Goal: Task Accomplishment & Management: Use online tool/utility

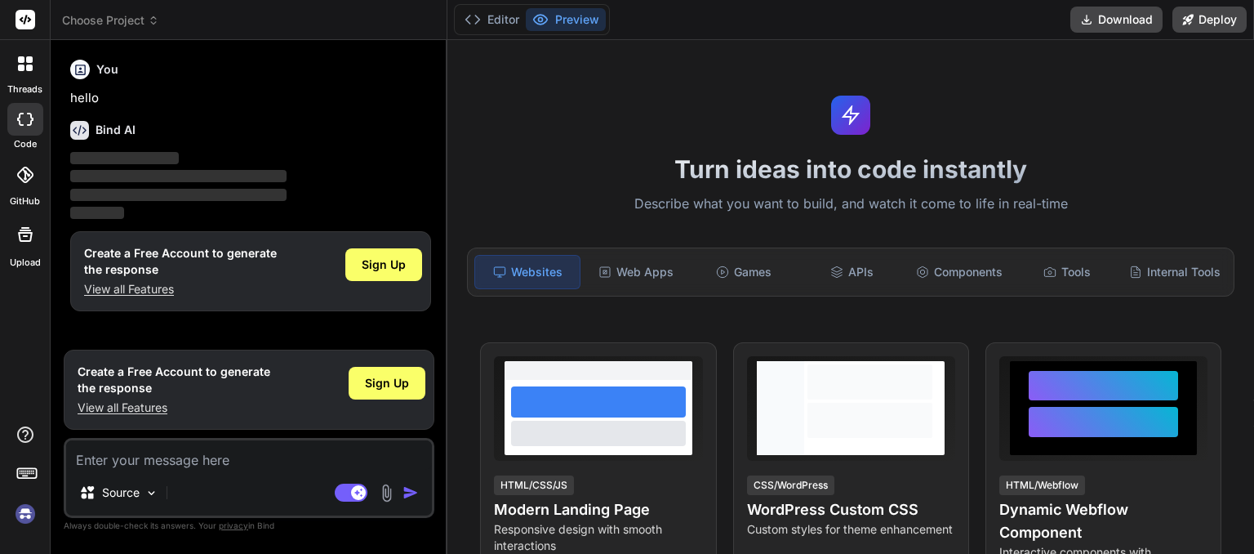
click at [151, 21] on icon at bounding box center [153, 20] width 11 height 11
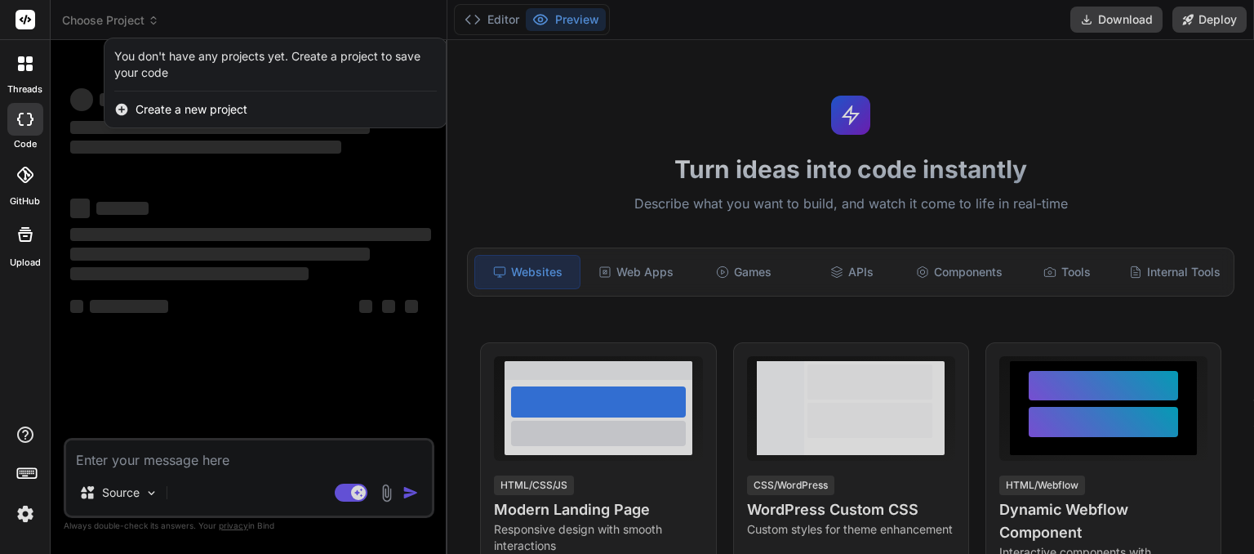
click at [198, 24] on div at bounding box center [627, 277] width 1254 height 554
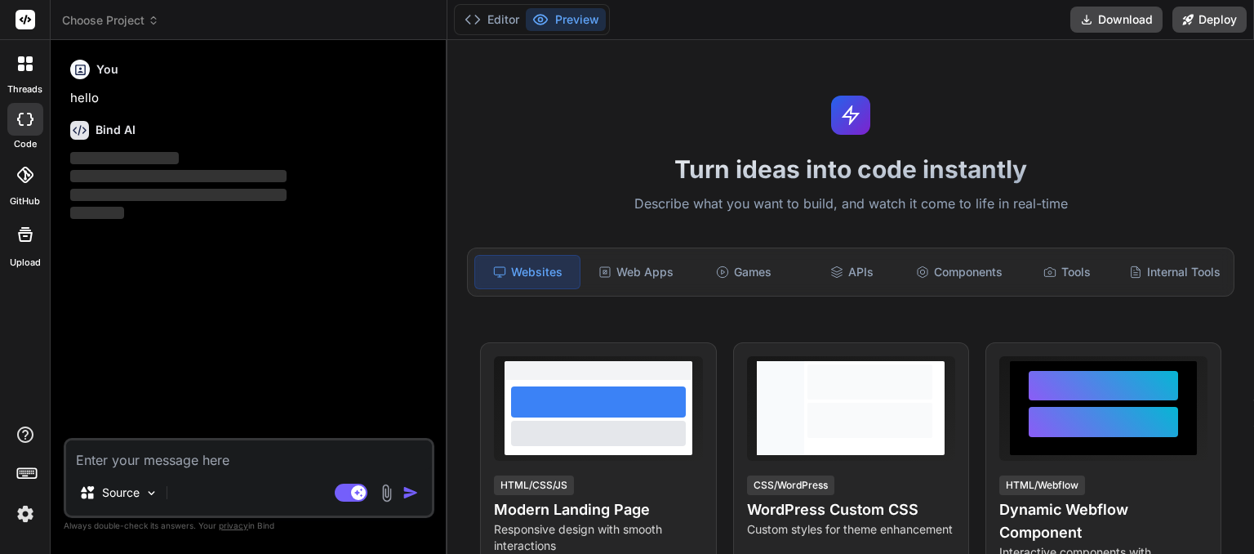
click at [156, 19] on icon at bounding box center [153, 17] width 5 height 2
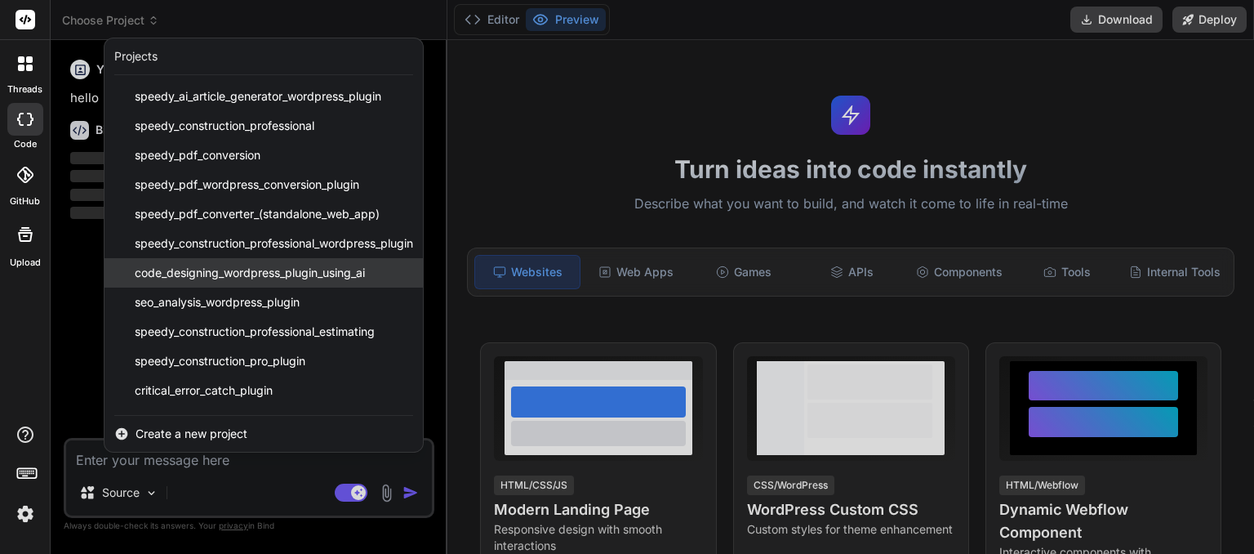
scroll to position [85, 0]
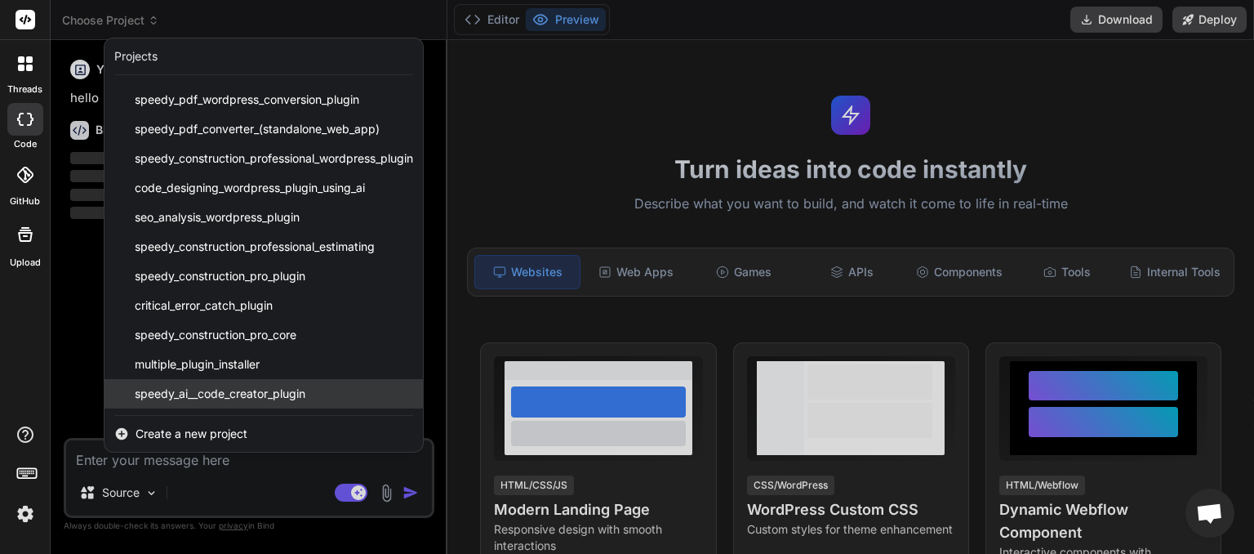
click at [233, 389] on span "speedy_ai__code_creator_plugin" at bounding box center [220, 393] width 171 height 16
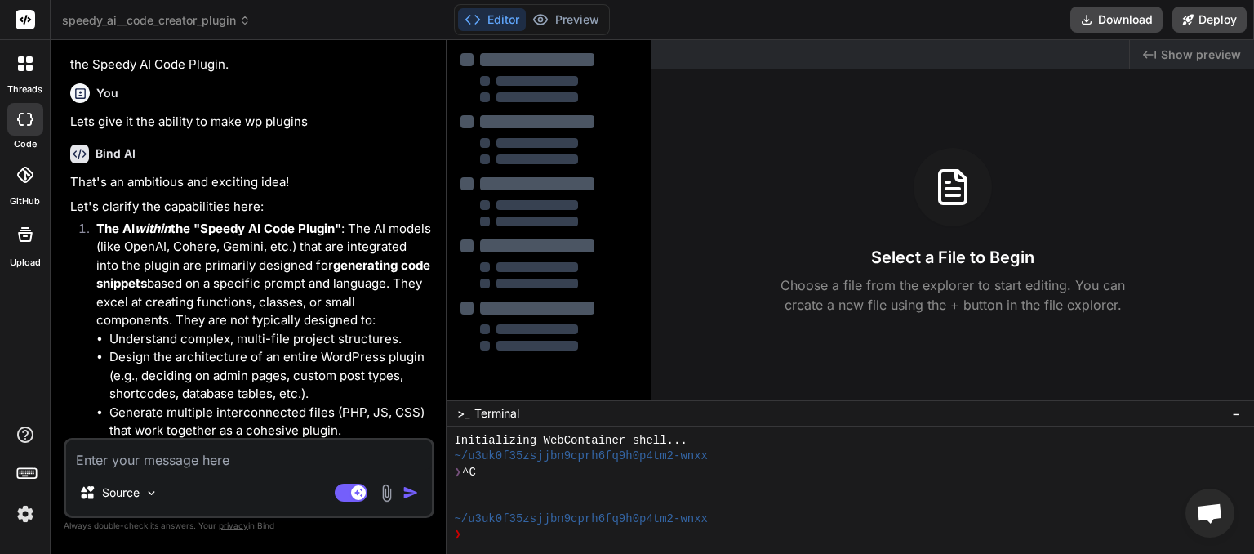
scroll to position [1169, 0]
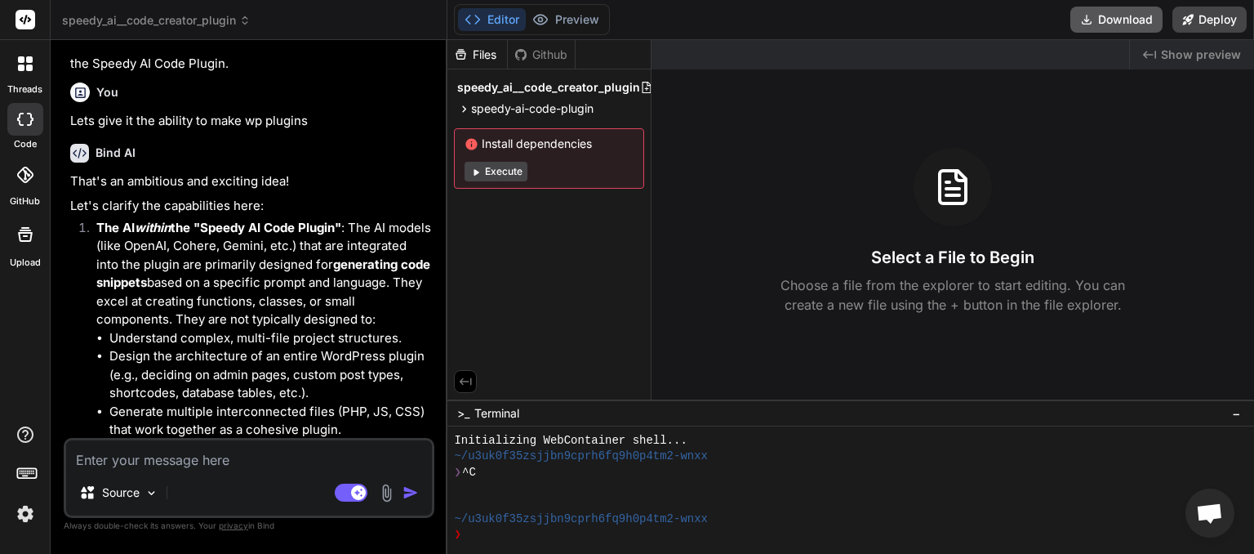
click at [1112, 21] on button "Download" at bounding box center [1117, 20] width 92 height 26
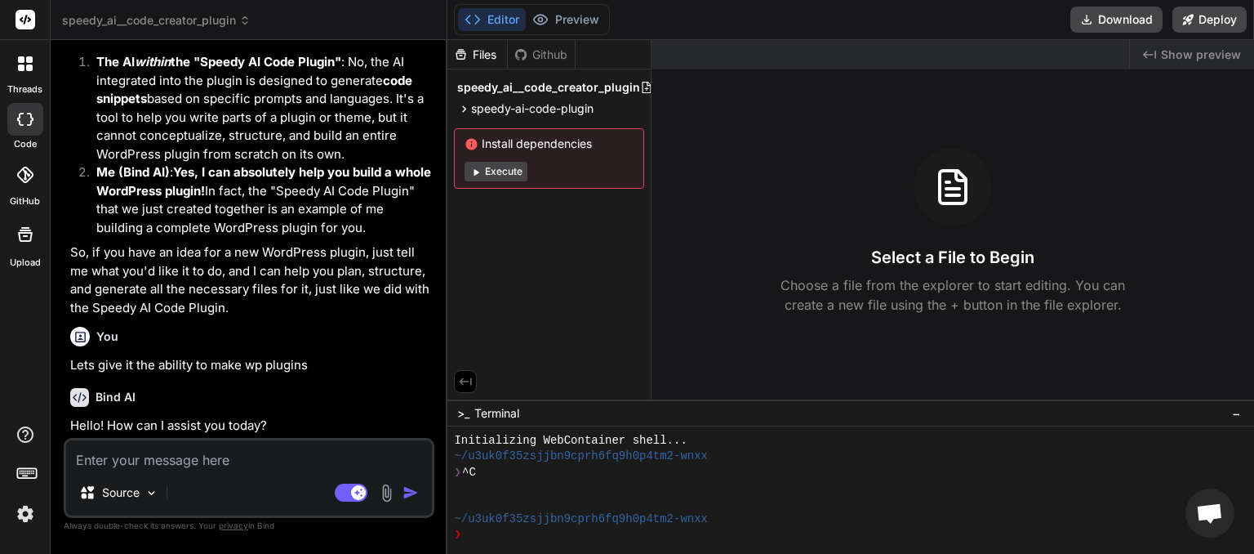
scroll to position [901, 0]
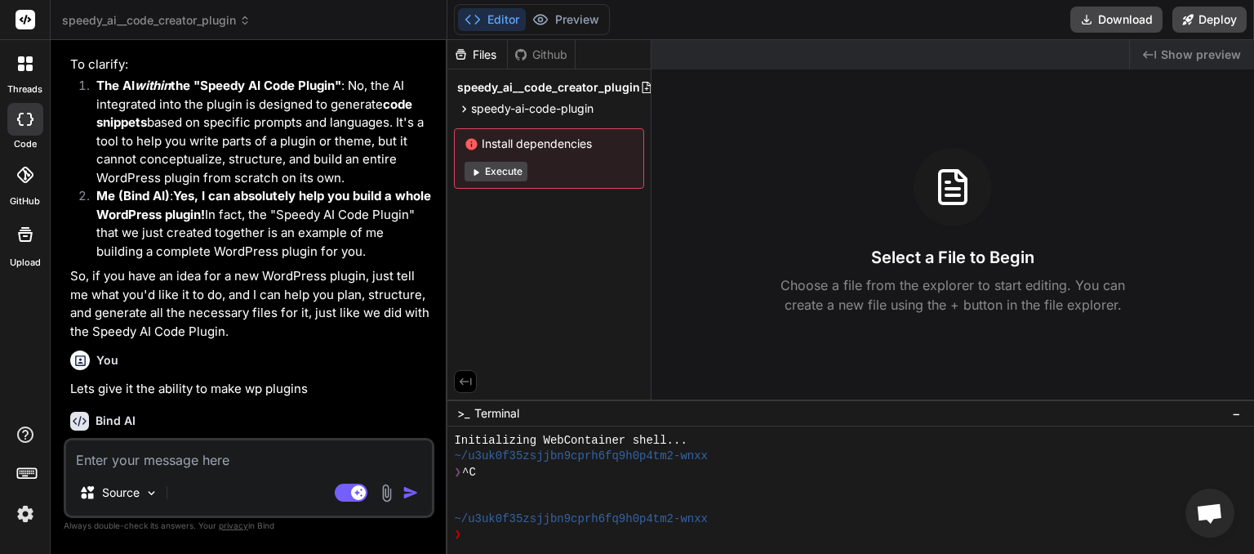
click at [248, 22] on icon at bounding box center [244, 20] width 11 height 11
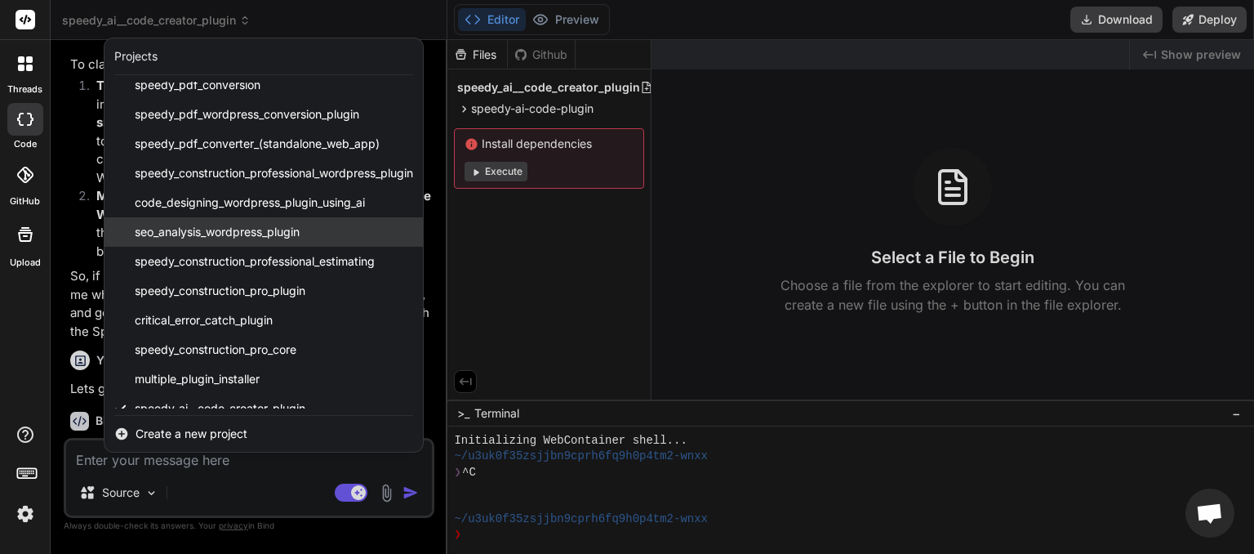
scroll to position [85, 0]
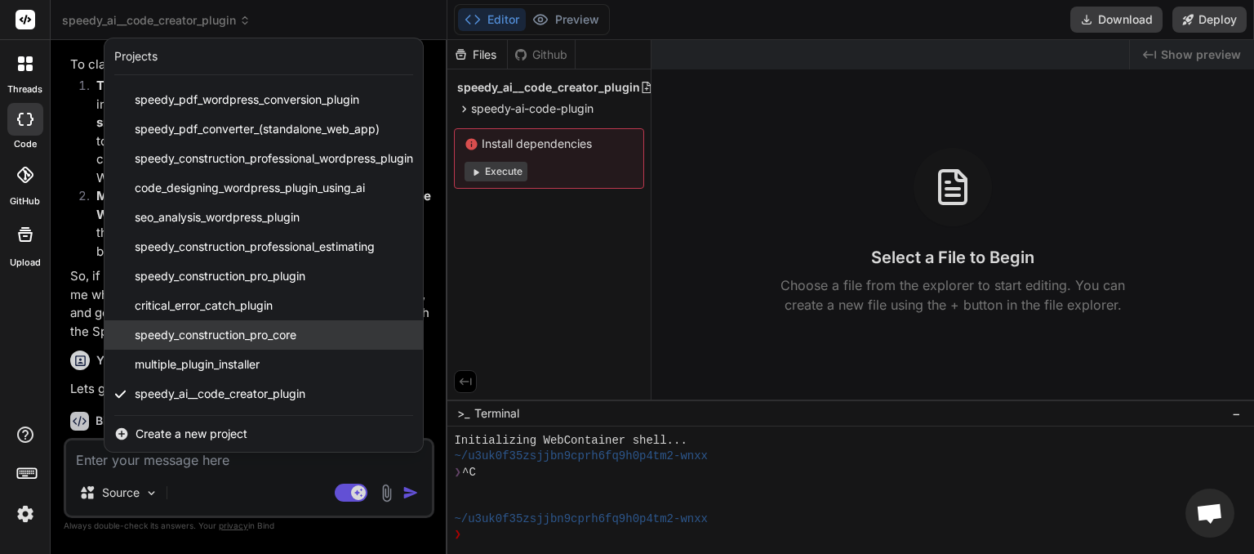
click at [237, 334] on span "speedy_construction_pro_core" at bounding box center [216, 335] width 162 height 16
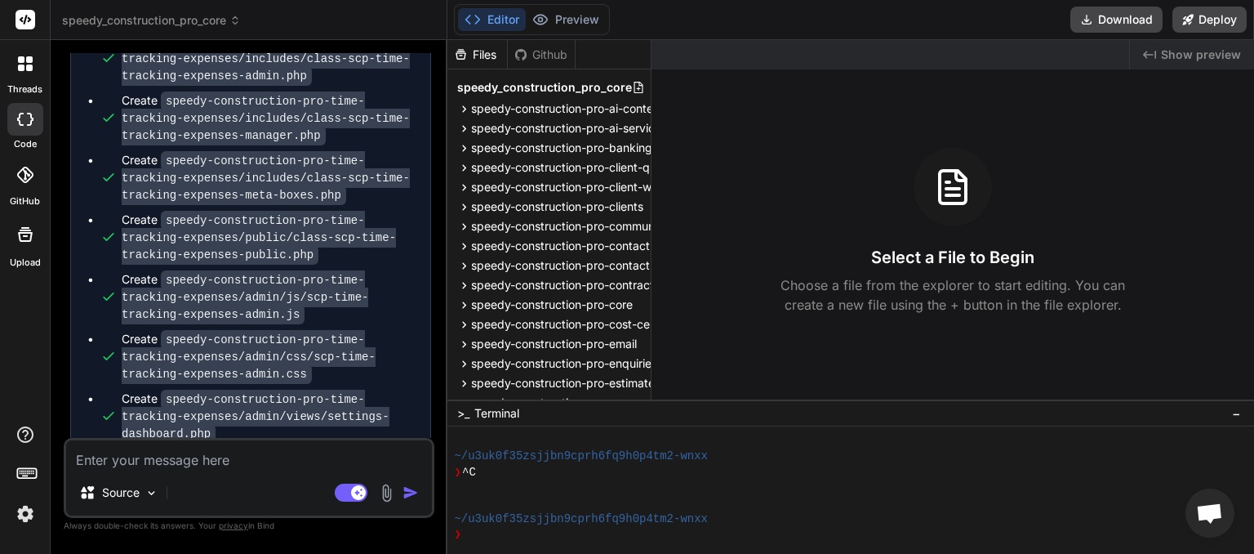
scroll to position [11892, 0]
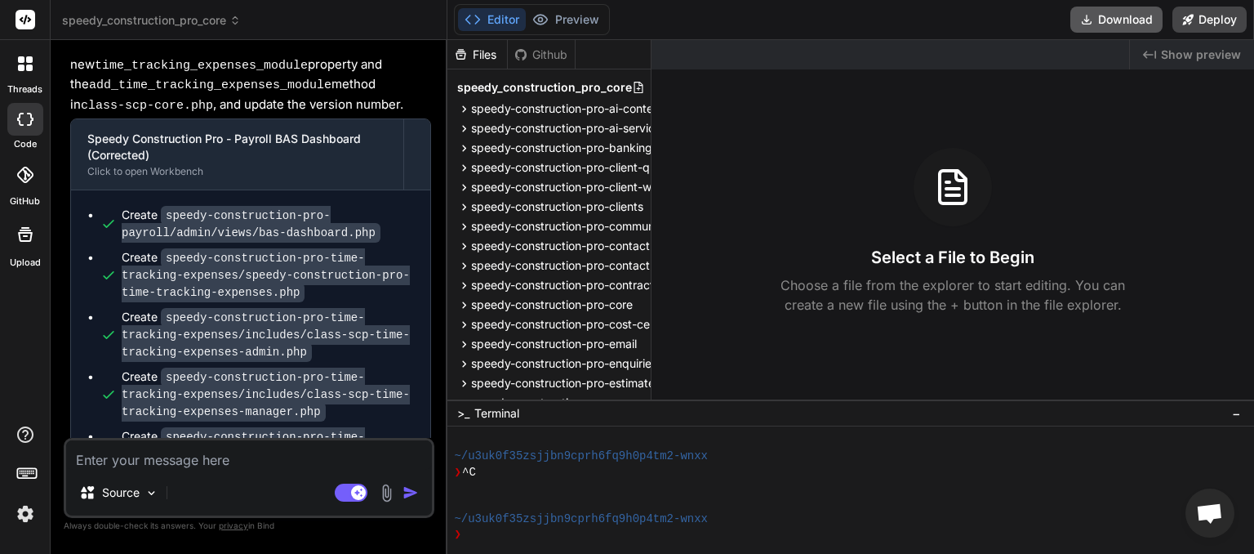
click at [1111, 23] on button "Download" at bounding box center [1117, 20] width 92 height 26
click at [233, 16] on icon at bounding box center [234, 20] width 11 height 11
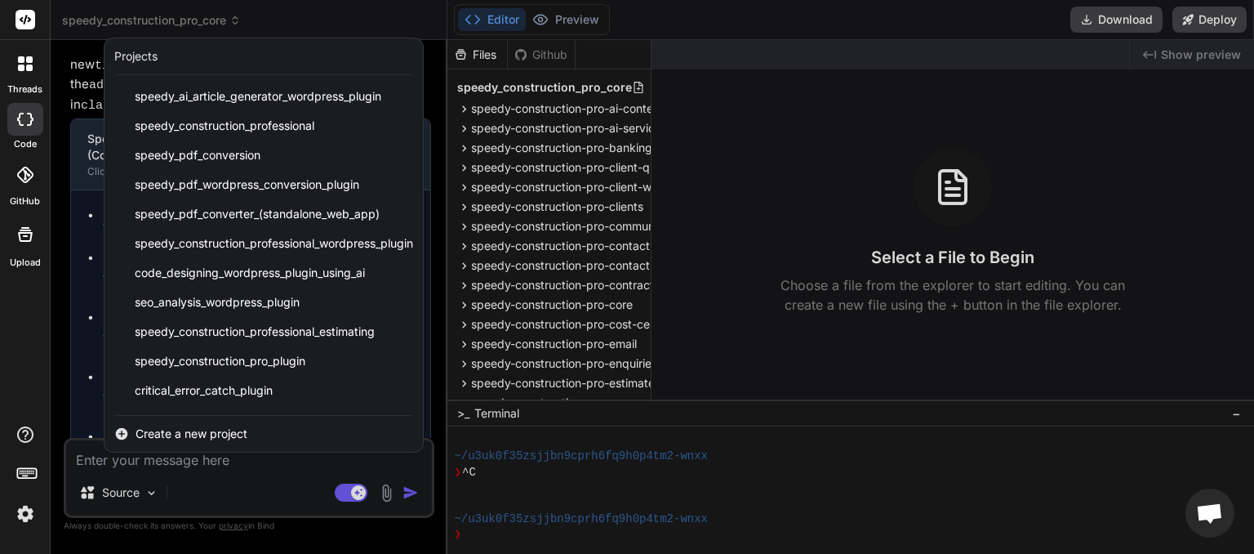
click at [327, 15] on div at bounding box center [627, 277] width 1254 height 554
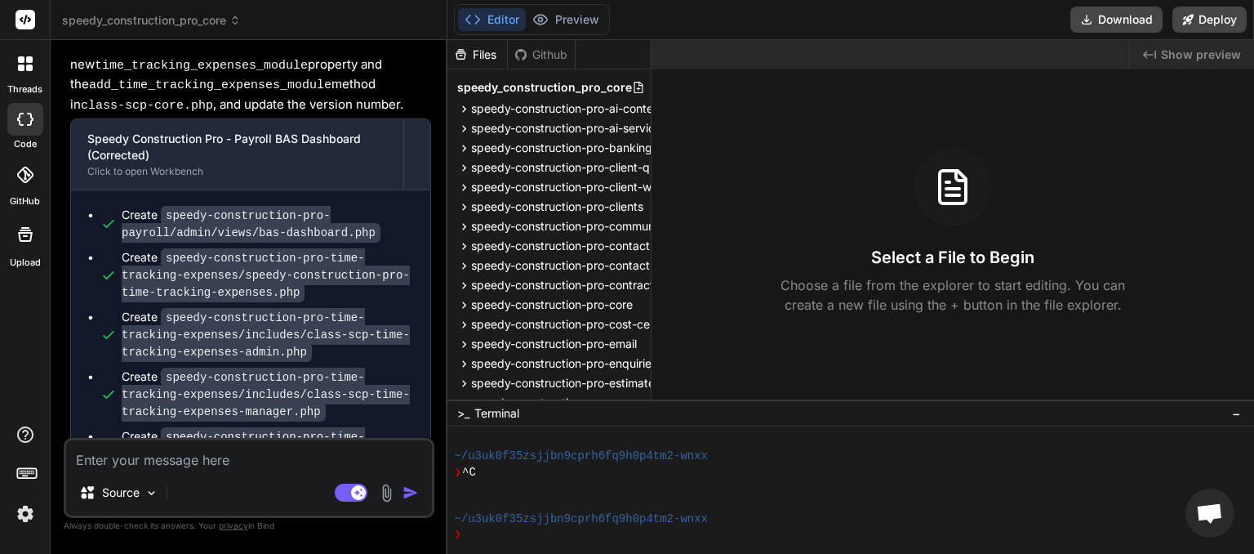
click at [230, 22] on span "speedy_construction_pro_core" at bounding box center [151, 20] width 179 height 16
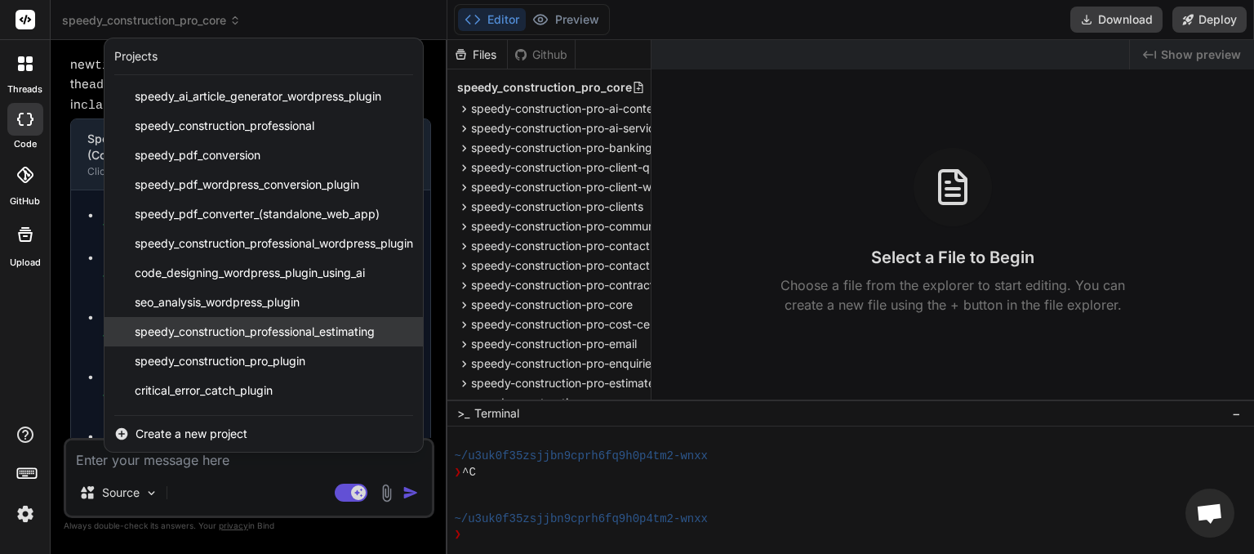
scroll to position [85, 0]
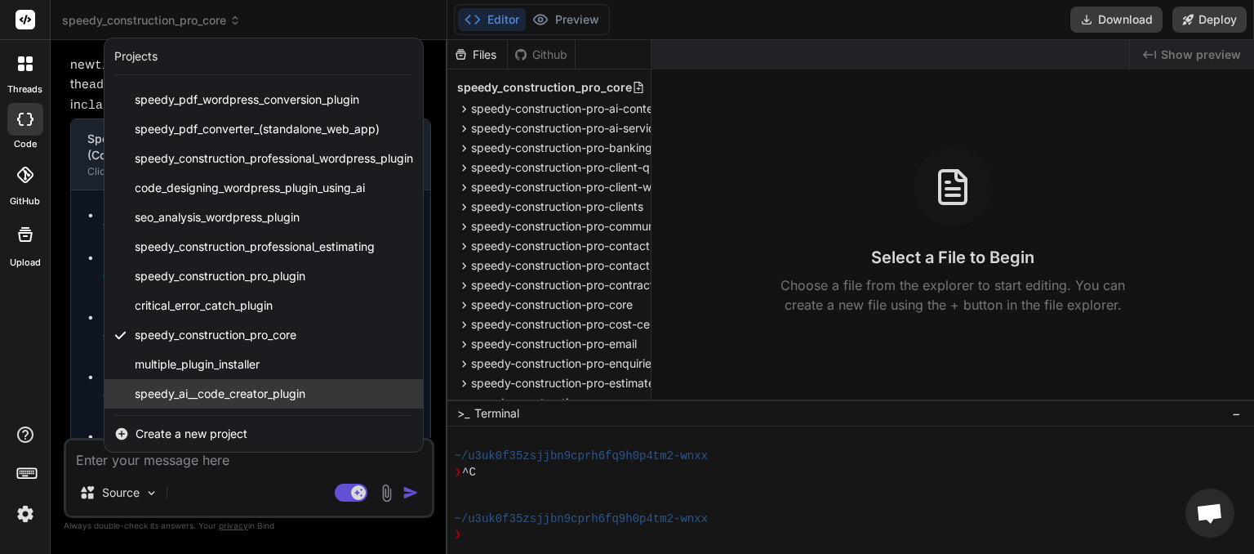
click at [181, 389] on span "speedy_ai__code_creator_plugin" at bounding box center [220, 393] width 171 height 16
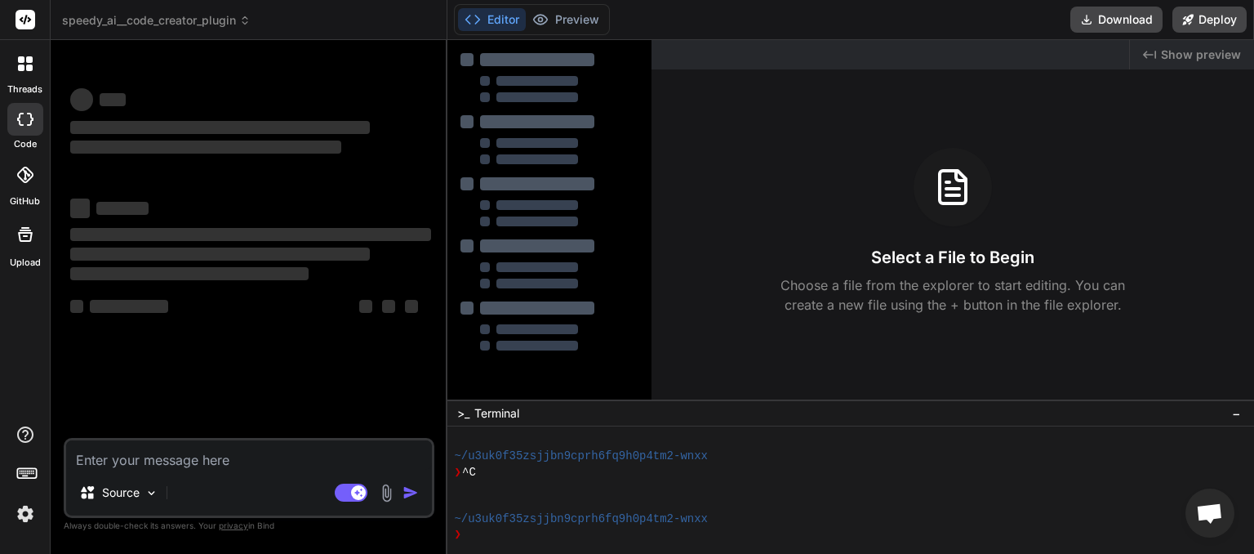
scroll to position [140, 0]
type textarea "x"
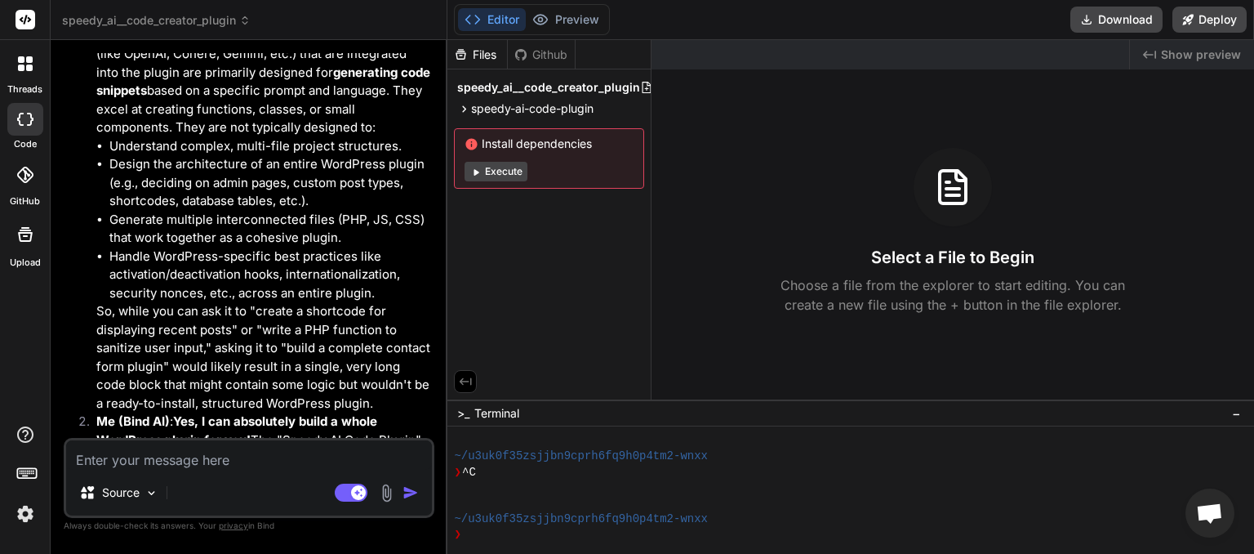
scroll to position [1549, 0]
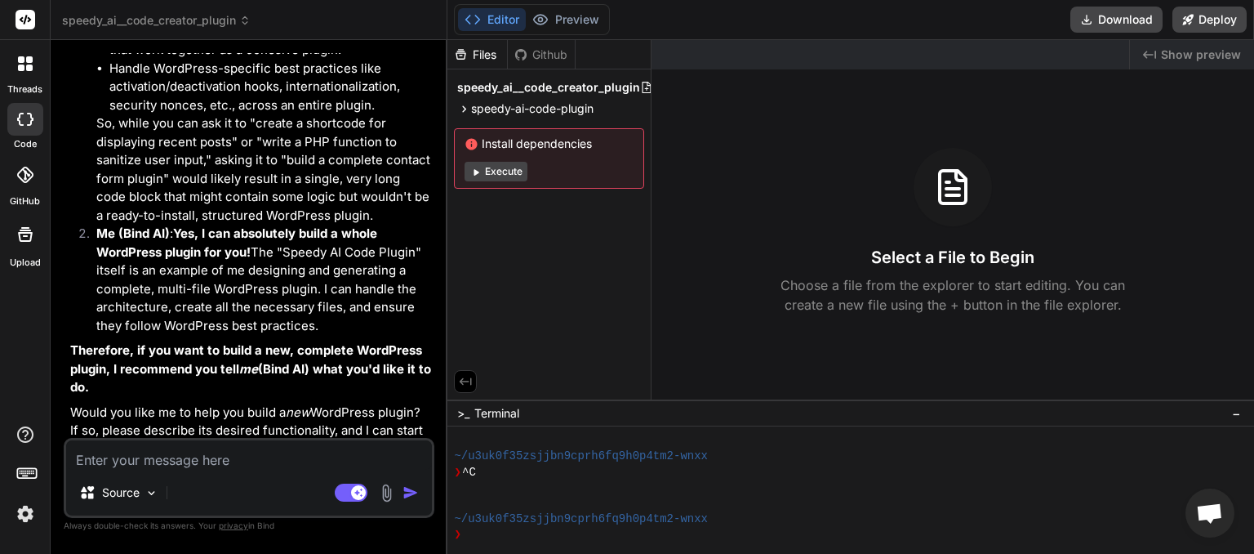
paste textarea "Error connecting app: It seems the app you're using submitted a bad request. If…"
type textarea "Error connecting app: It seems the app you're using submitted a bad request. If…"
type textarea "x"
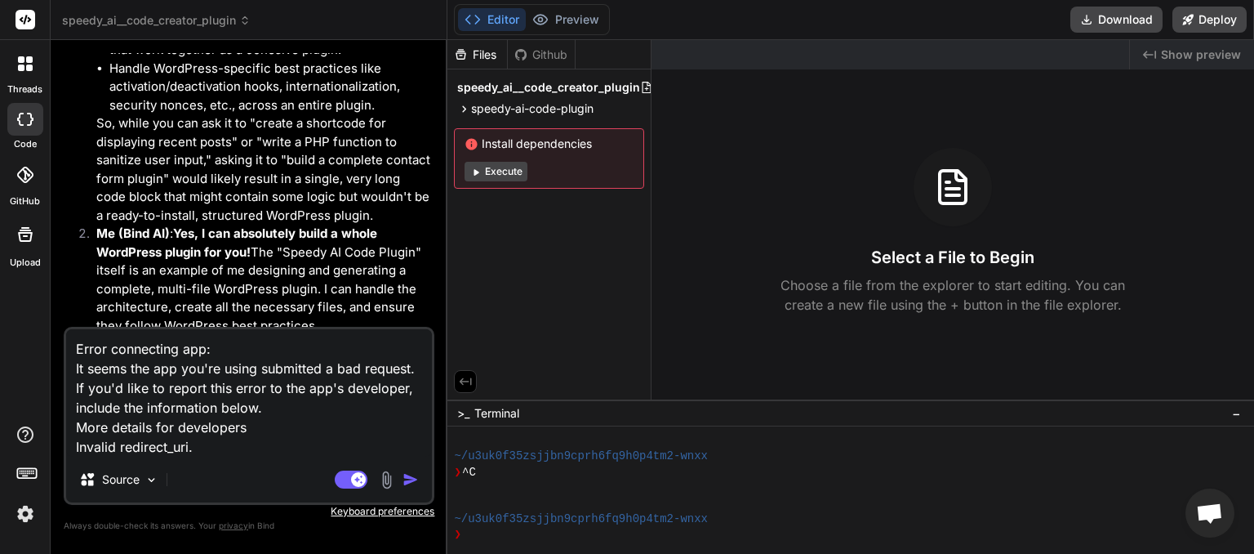
type textarea "Error connecting app: It seems the app you're using submitted a bad request. If…"
click at [415, 476] on img "button" at bounding box center [411, 479] width 16 height 16
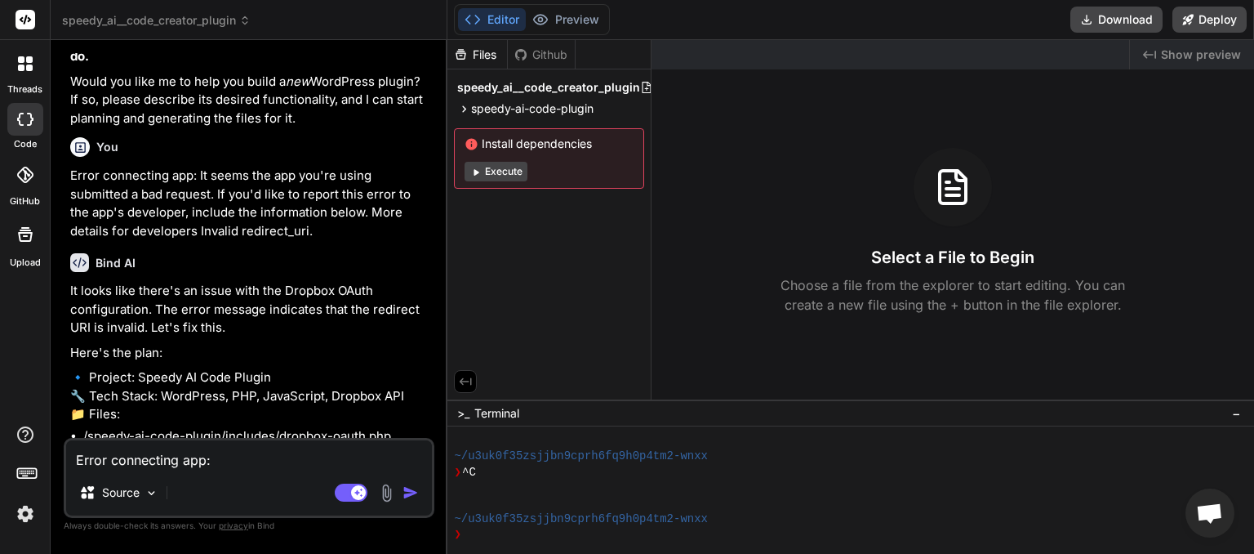
scroll to position [1911, 0]
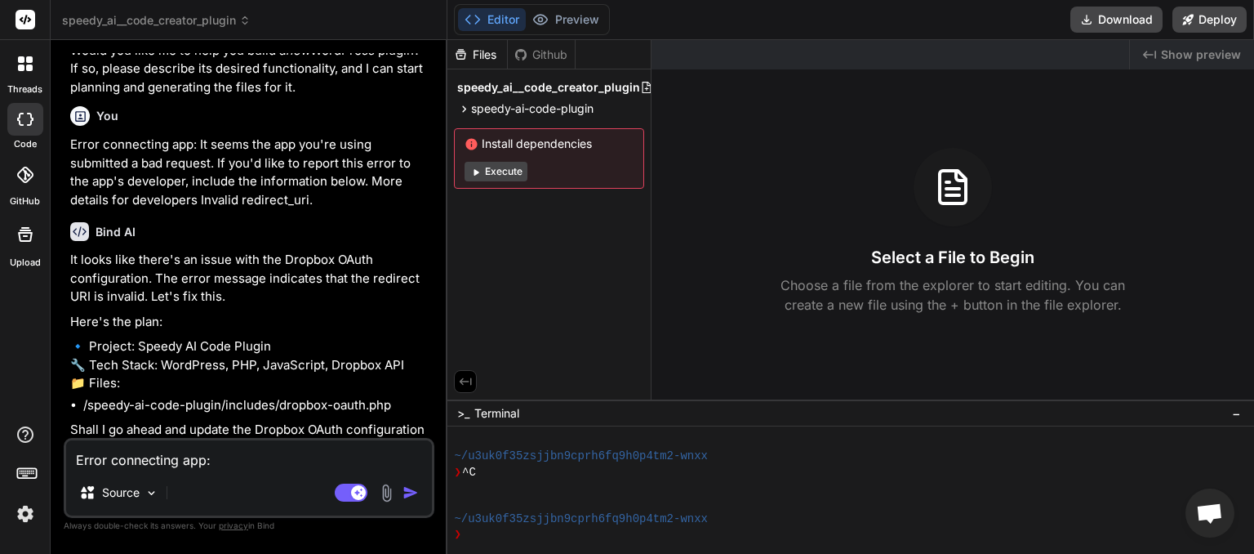
type textarea "x"
click at [179, 461] on textarea "Error connecting app: It seems the app you're using submitted a bad request. If…" at bounding box center [249, 454] width 366 height 29
type textarea "y"
type textarea "x"
type textarea "ye"
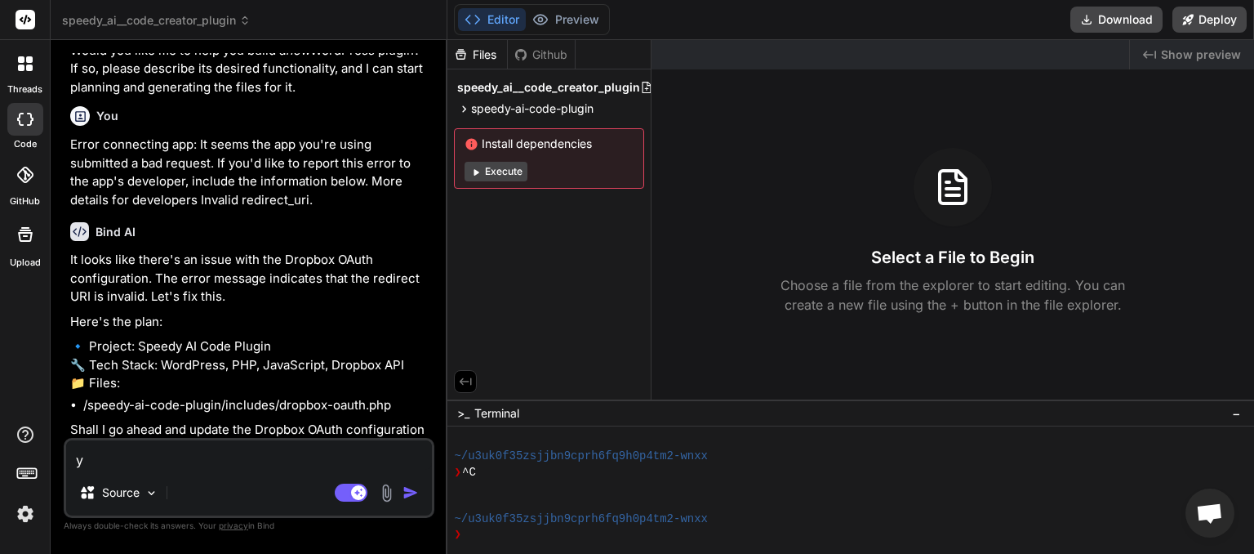
type textarea "x"
type textarea "yes"
type textarea "x"
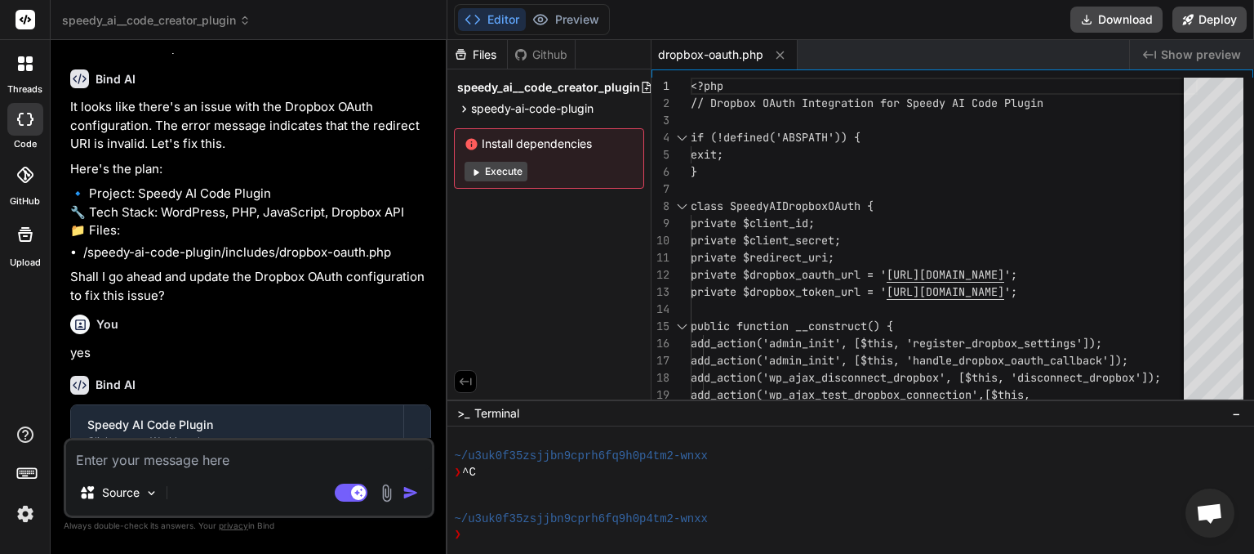
scroll to position [2129, 0]
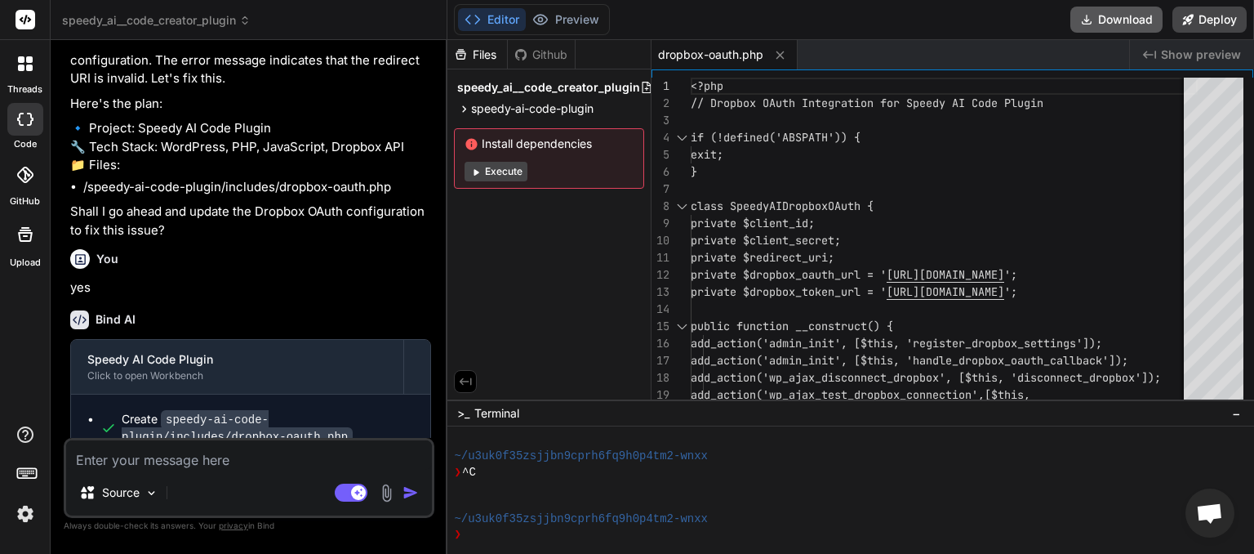
click at [1116, 20] on button "Download" at bounding box center [1117, 20] width 92 height 26
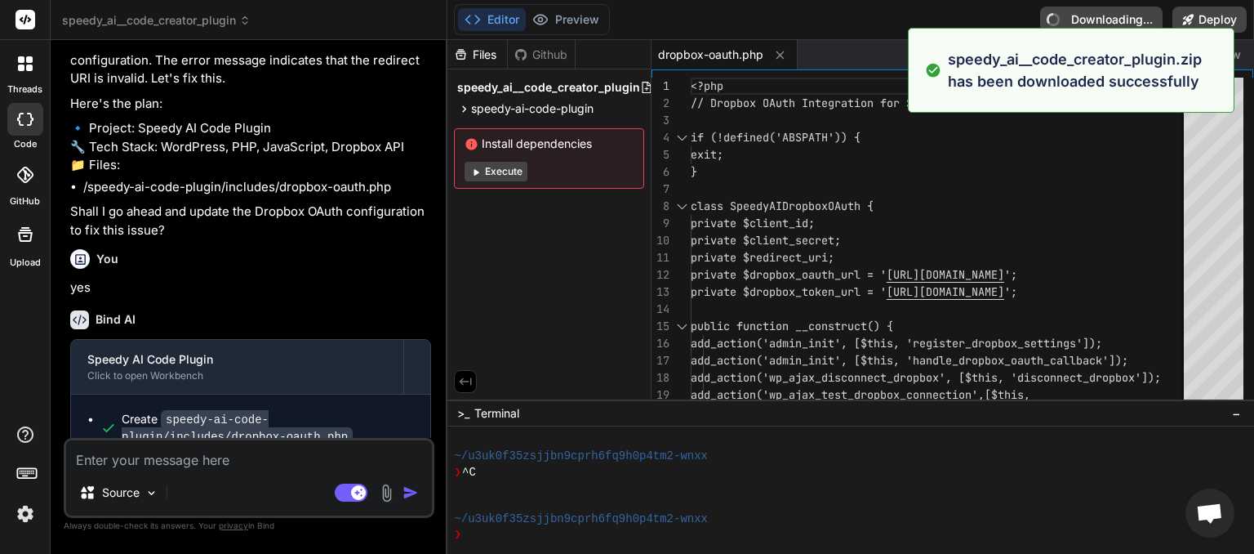
type textarea "x"
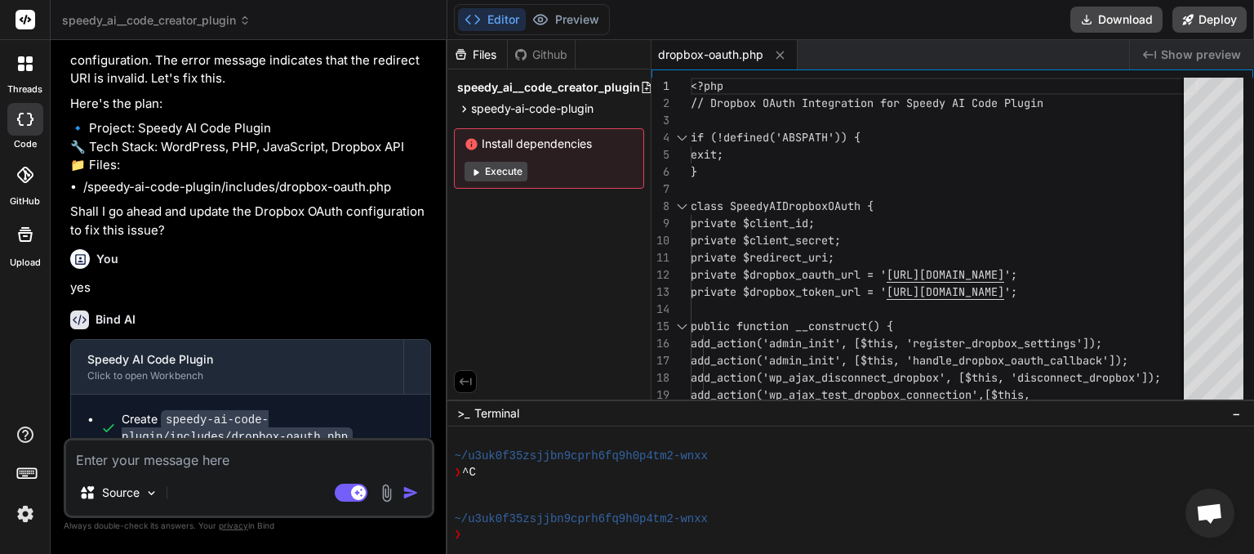
click at [167, 458] on textarea at bounding box center [249, 454] width 366 height 29
paste textarea "Loremips dolorsi ame "Consect adipisci_eli" seddo Ei tem incididunt UTL et dolo…"
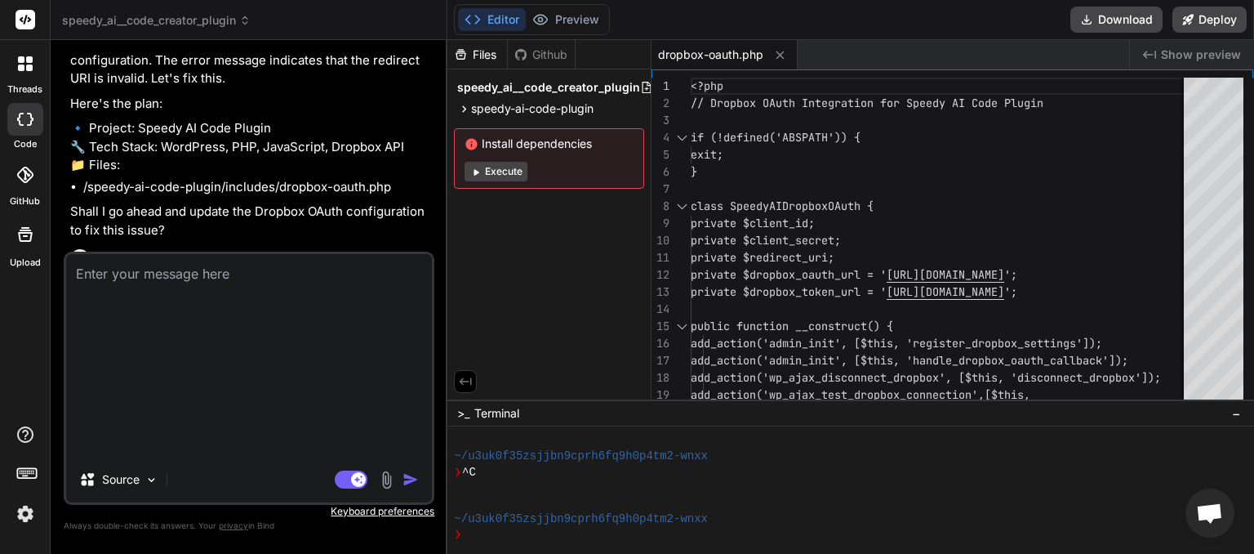
type textarea "Loremips dolorsi ame "Consect adipisci_eli" seddo Ei tem incididunt UTL et dolo…"
type textarea "x"
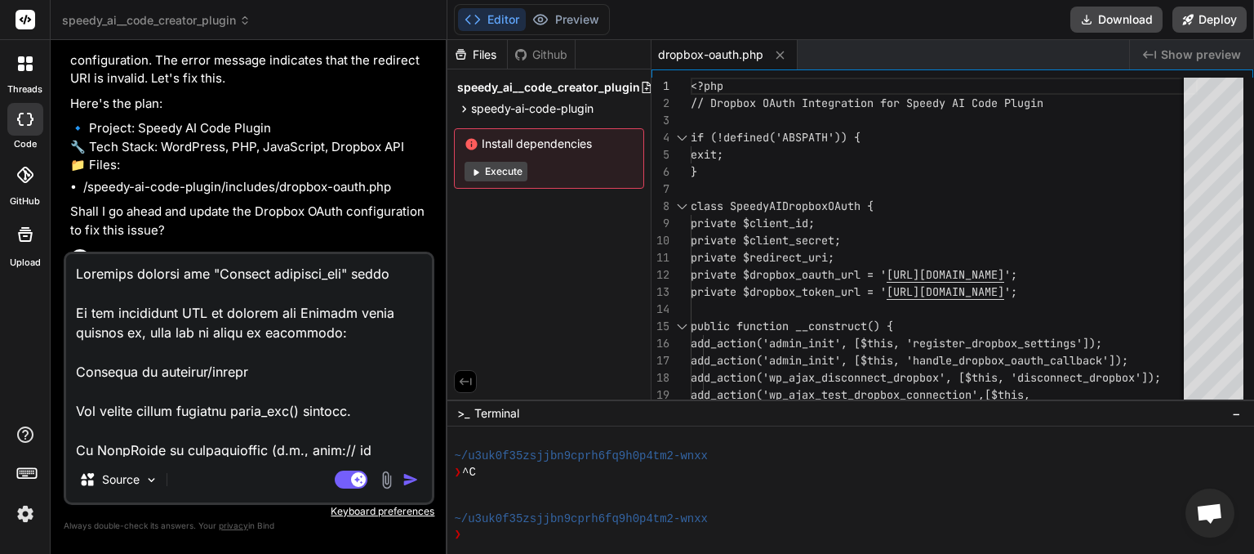
scroll to position [1039, 0]
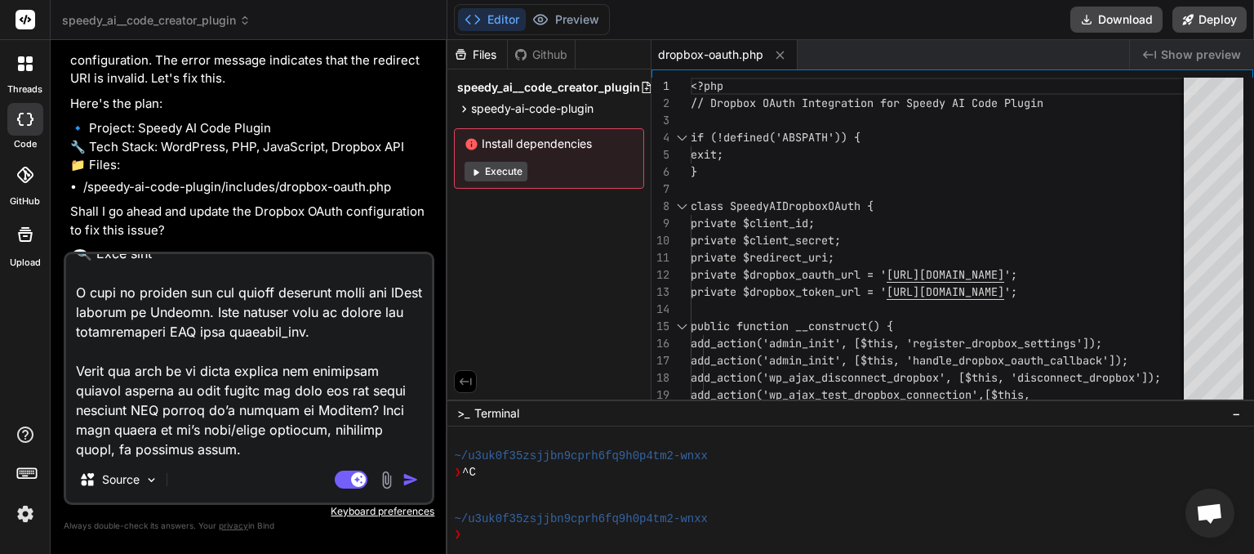
type textarea "Loremips dolorsi ame "Consect adipisci_eli" seddo Ei tem incididunt UTL et dolo…"
click at [413, 482] on img "button" at bounding box center [411, 479] width 16 height 16
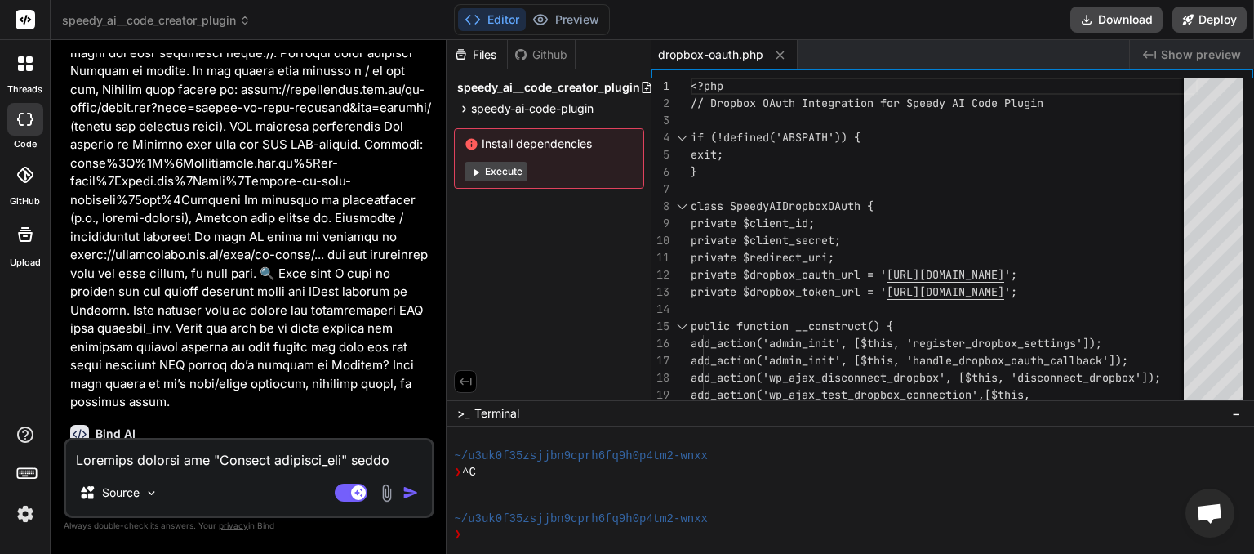
scroll to position [2824, 0]
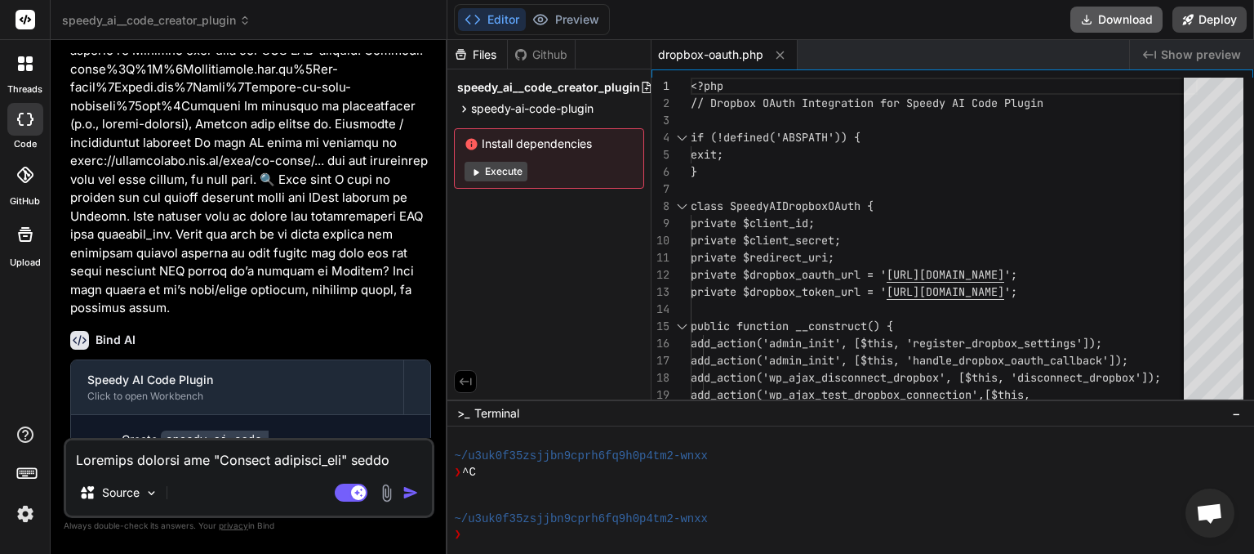
click at [1107, 22] on button "Download" at bounding box center [1117, 20] width 92 height 26
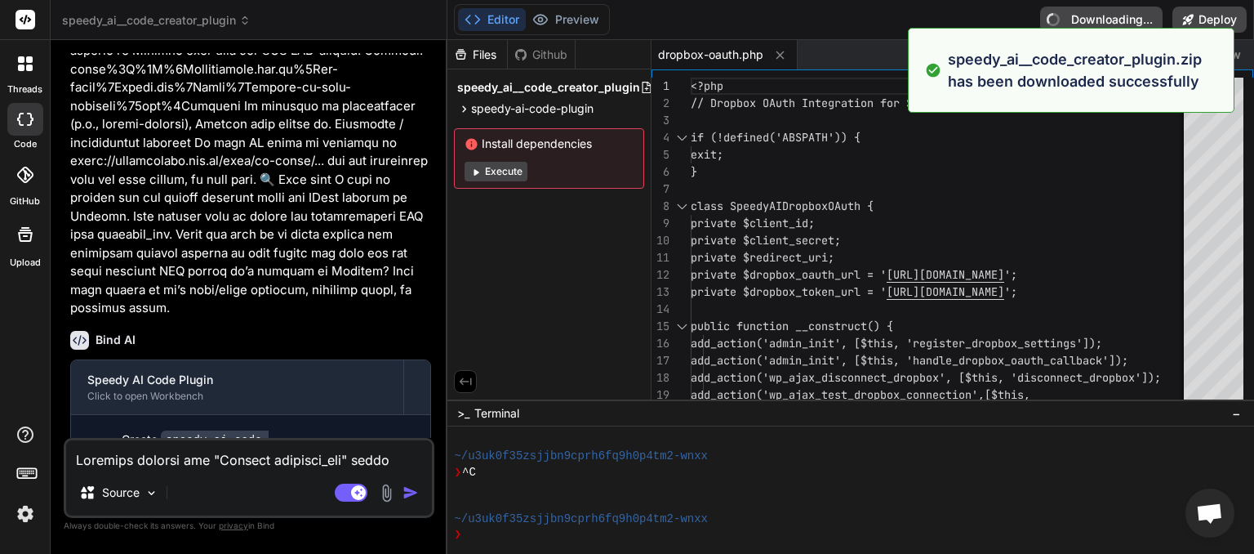
type textarea "x"
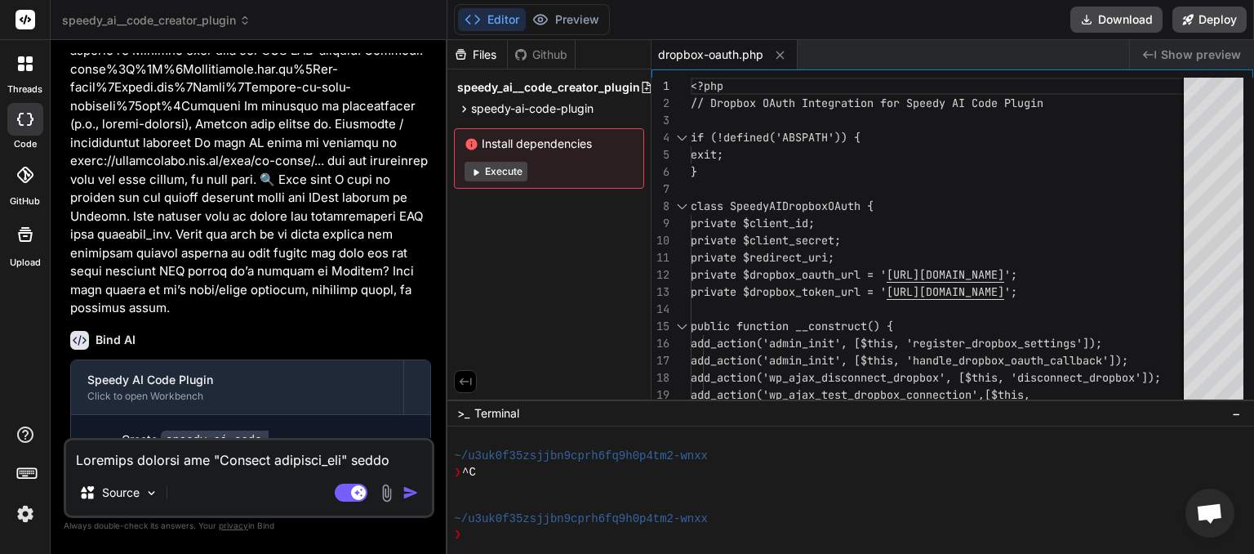
click at [131, 459] on textarea at bounding box center [249, 454] width 366 height 29
click at [179, 457] on textarea at bounding box center [249, 454] width 366 height 29
type textarea "h"
type textarea "x"
type textarea "ha"
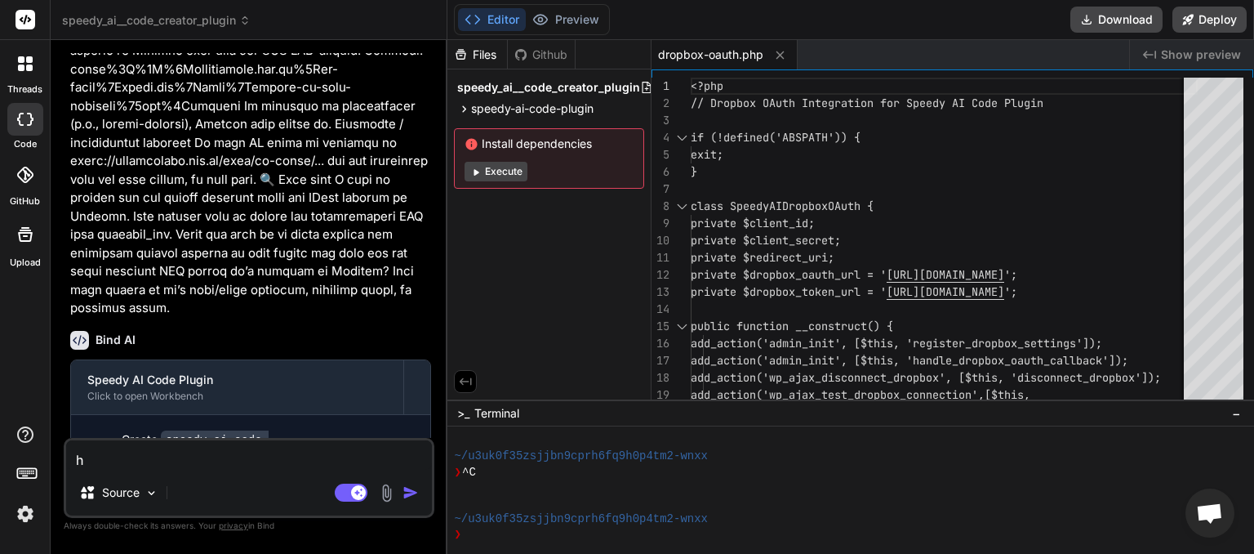
type textarea "x"
type textarea "hav"
type textarea "x"
type textarea "have"
type textarea "x"
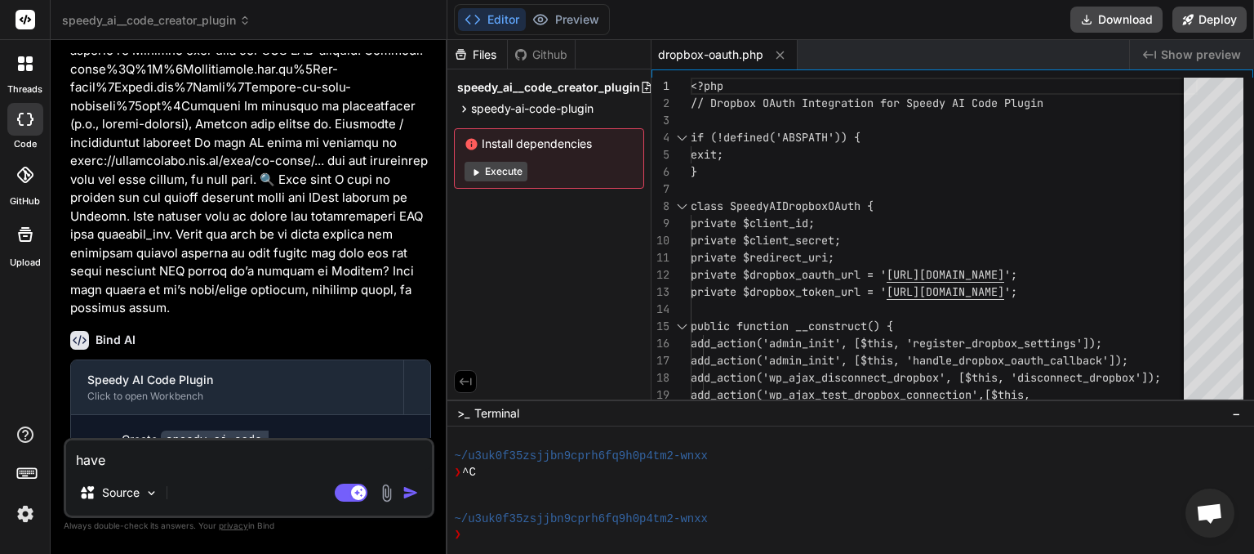
type textarea "have"
type textarea "x"
type textarea "have y"
type textarea "x"
type textarea "have yo"
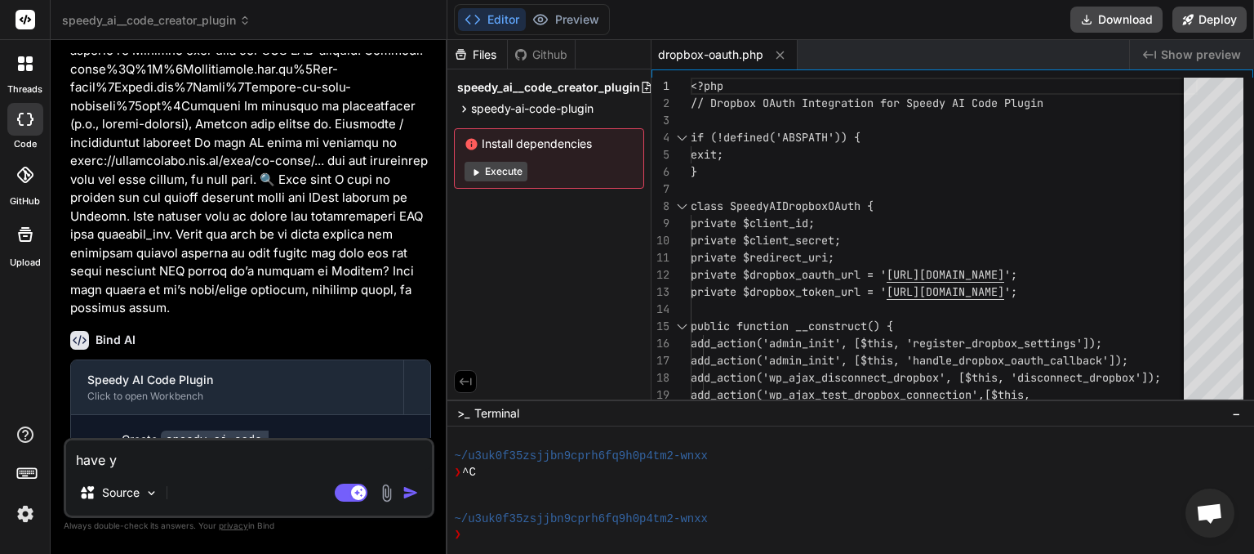
type textarea "x"
type textarea "have you"
type textarea "x"
type textarea "have you"
type textarea "x"
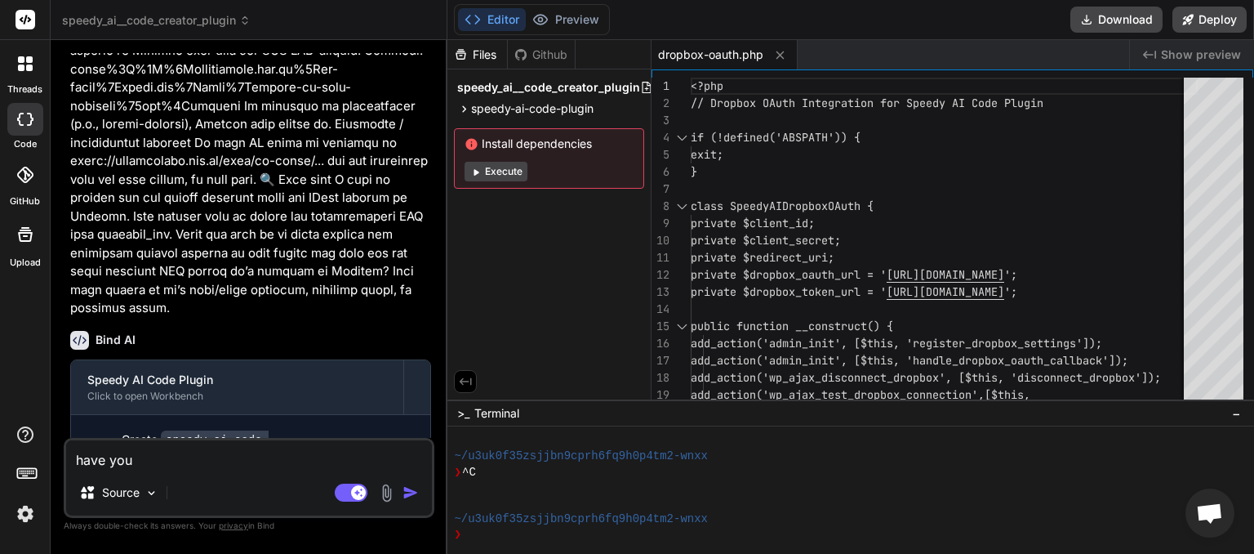
type textarea "have you c"
type textarea "x"
type textarea "have you ch"
type textarea "x"
type textarea "have you che"
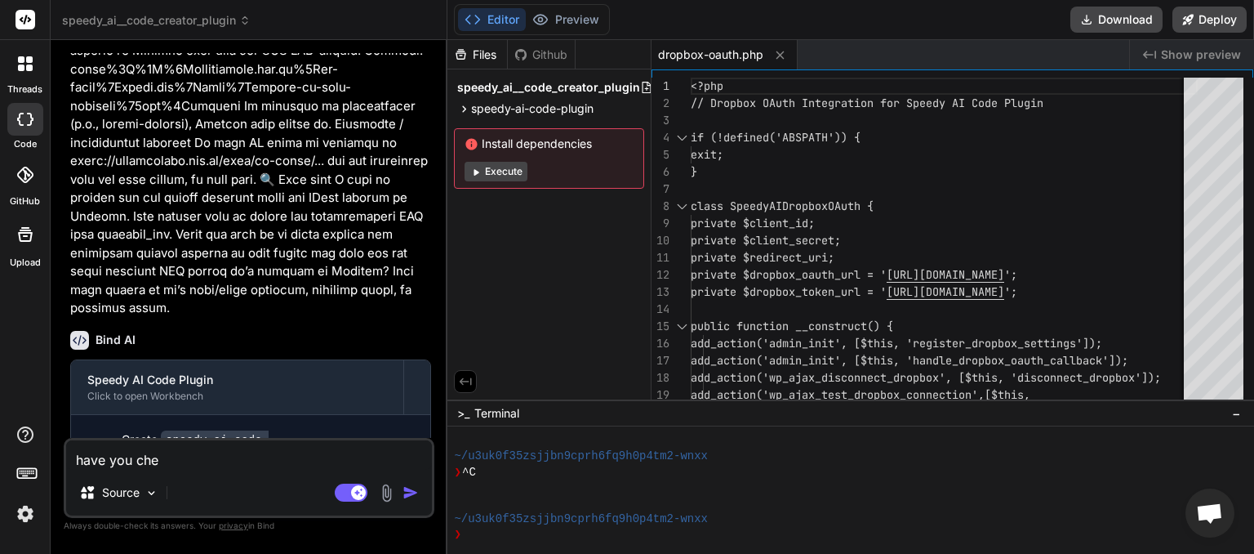
type textarea "x"
type textarea "have you chec"
type textarea "x"
type textarea "have you check"
type textarea "x"
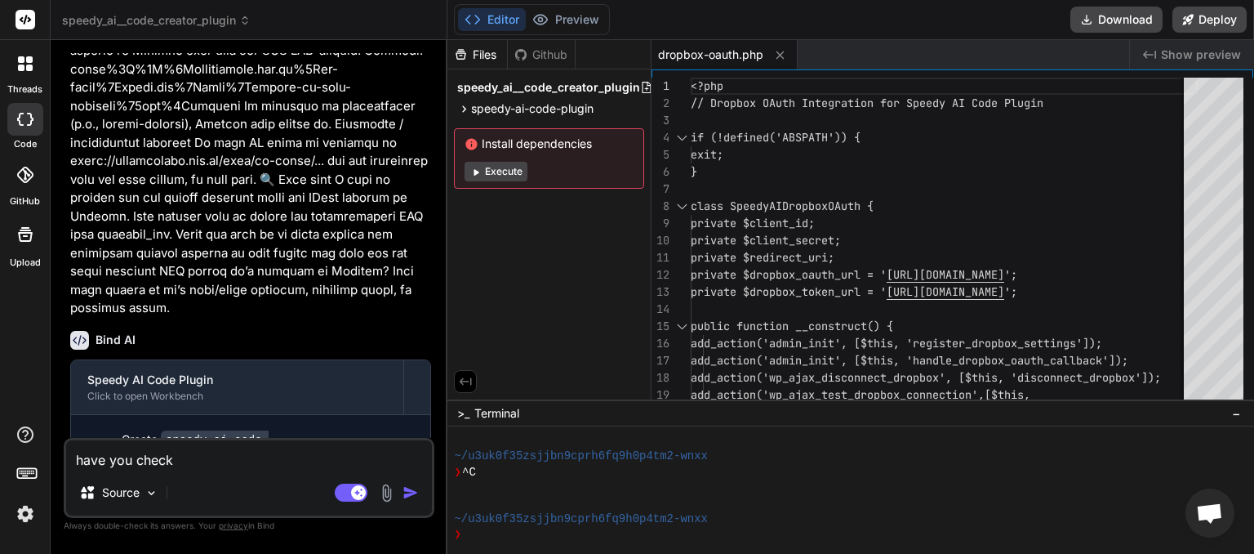
type textarea "have you checke"
type textarea "x"
type textarea "have you checked"
type textarea "x"
type textarea "have you checked"
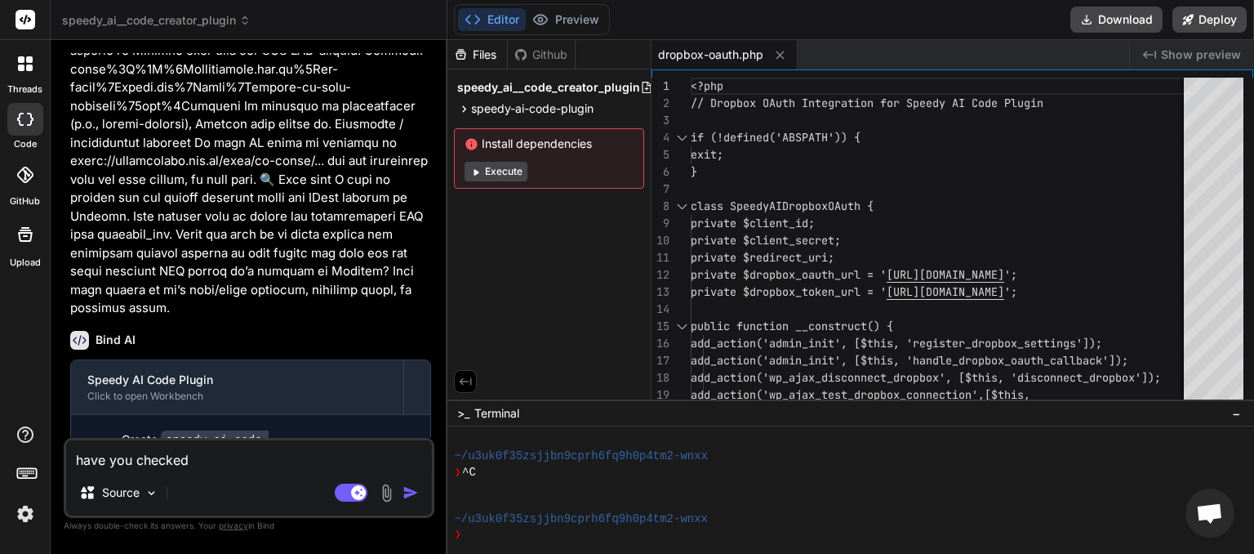
type textarea "x"
type textarea "have you checked t"
type textarea "x"
type textarea "have you checked th"
type textarea "x"
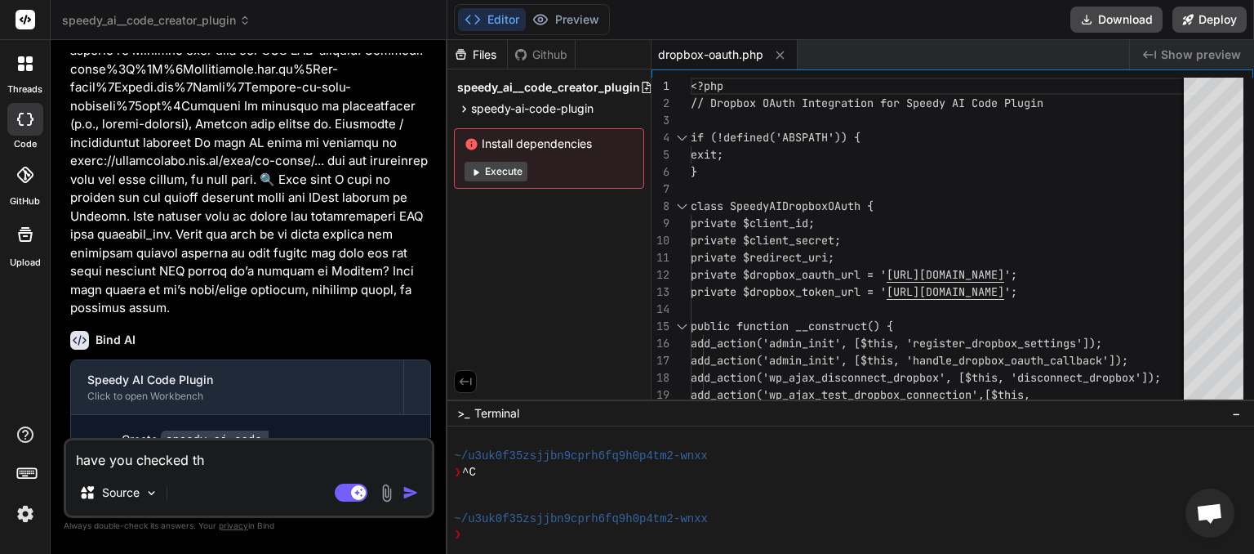
type textarea "have you checked thi"
type textarea "x"
type textarea "have you checked this"
type textarea "x"
type textarea "have you checked this"
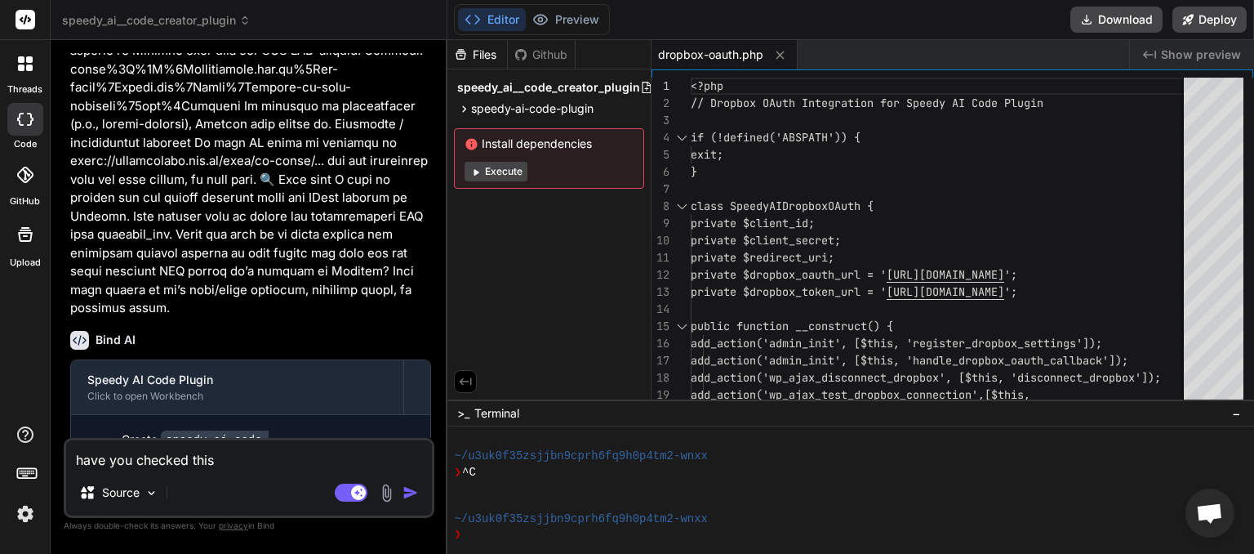
type textarea "x"
type textarea "have you checked this w"
type textarea "x"
type textarea "have you checked this wi"
type textarea "x"
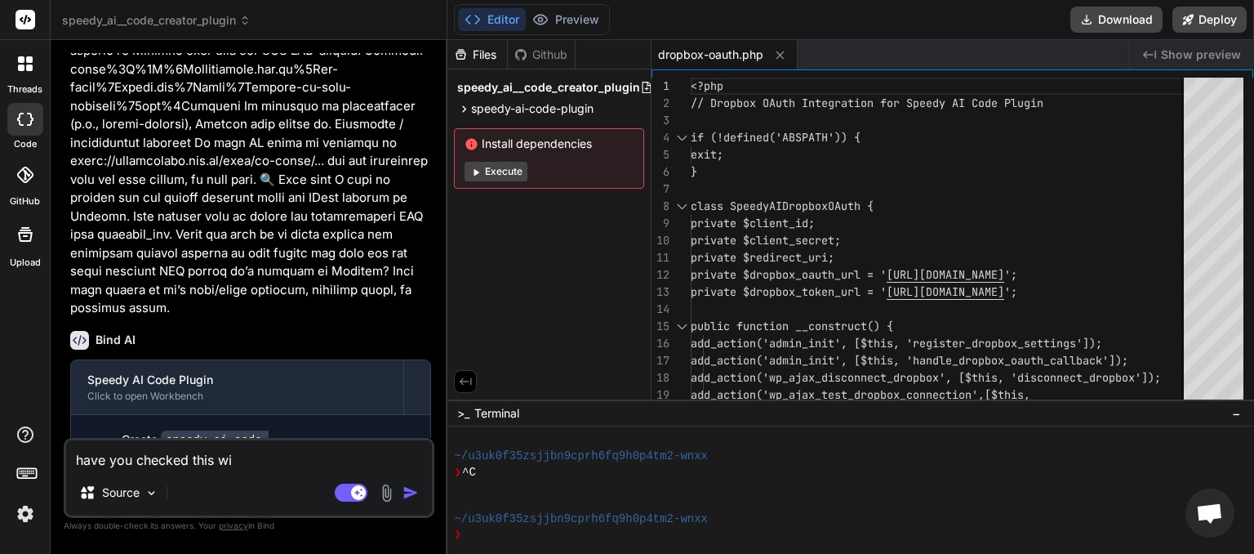
type textarea "have you checked this wil"
type textarea "x"
type textarea "have you checked this will"
type textarea "x"
type textarea "have you checked this will"
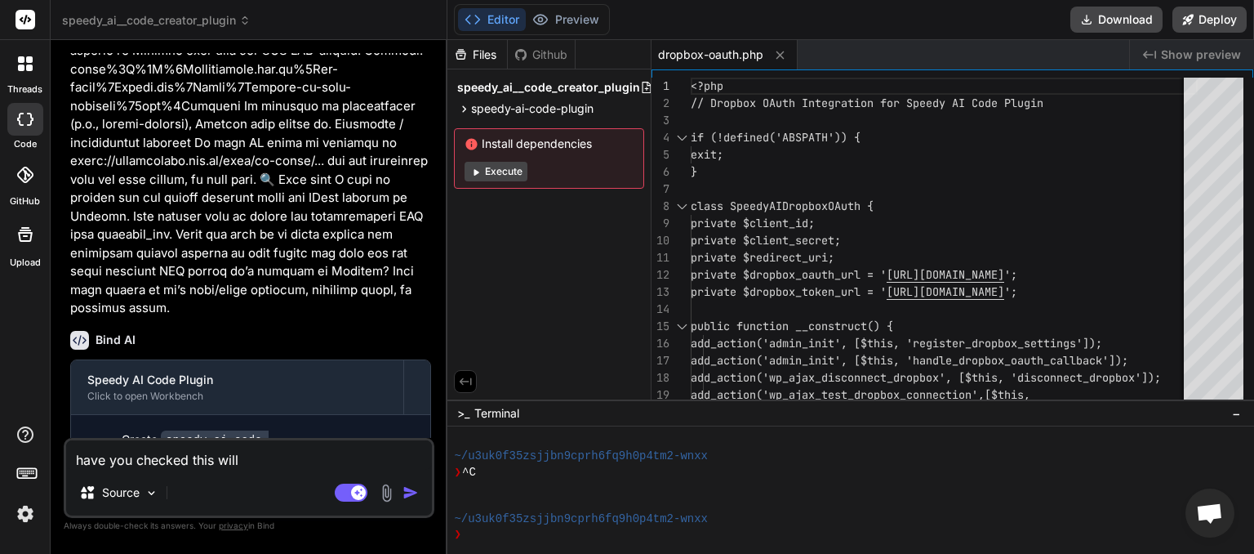
type textarea "x"
type textarea "have you checked this will w"
type textarea "x"
type textarea "have you checked this will wo"
type textarea "x"
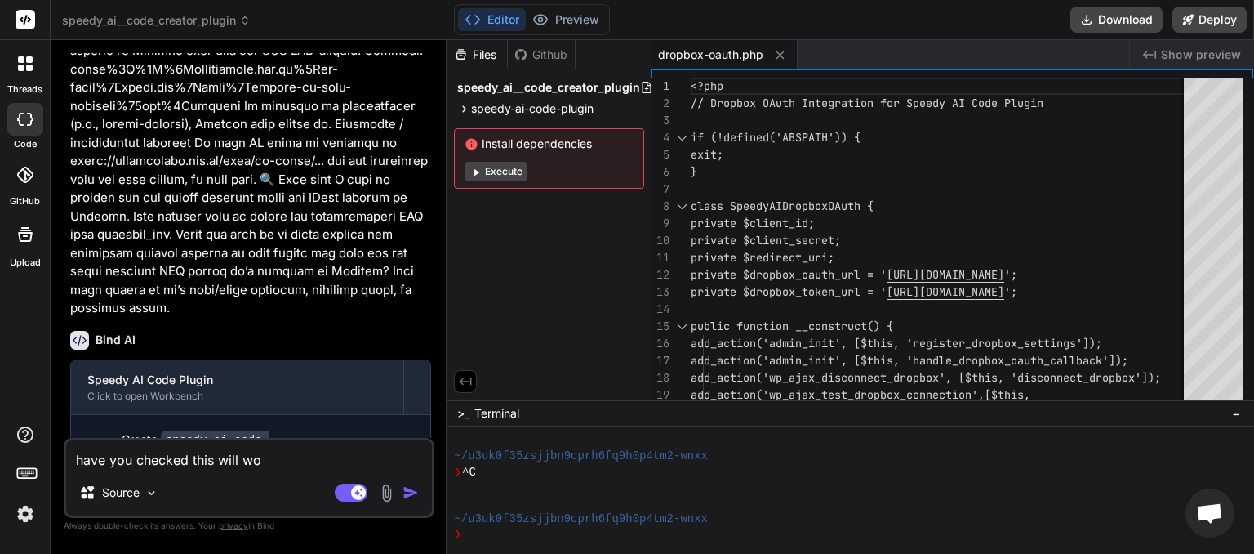
type textarea "have you checked this will wor"
type textarea "x"
type textarea "have you checked this will work"
type textarea "x"
type textarea "have you checked this will work"
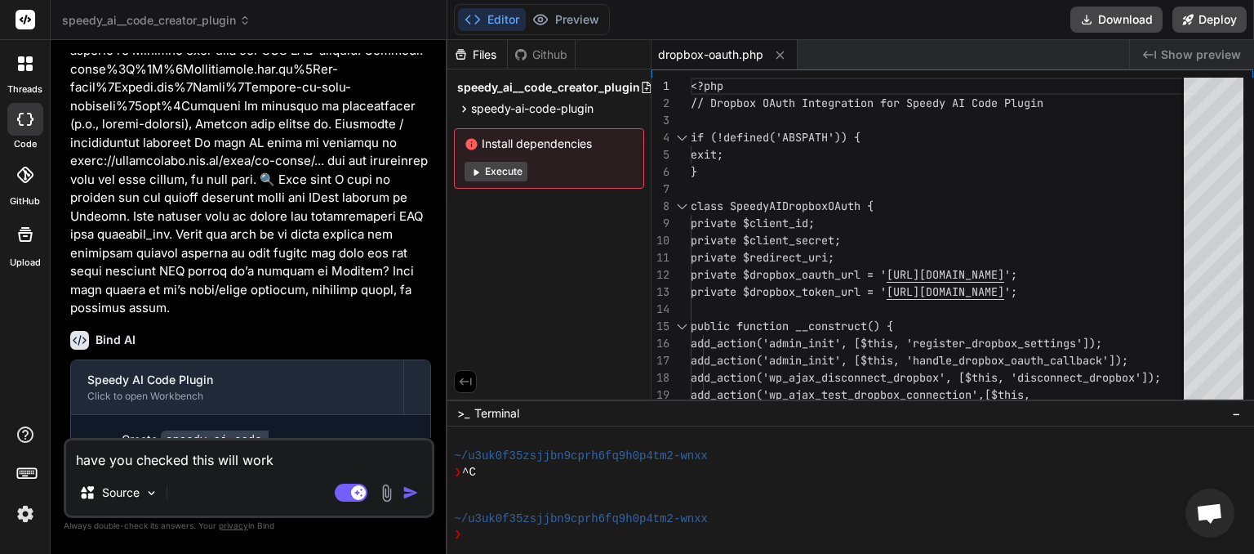
type textarea "x"
type textarea "have you checked this will work o"
type textarea "x"
type textarea "have you checked this will work on"
type textarea "x"
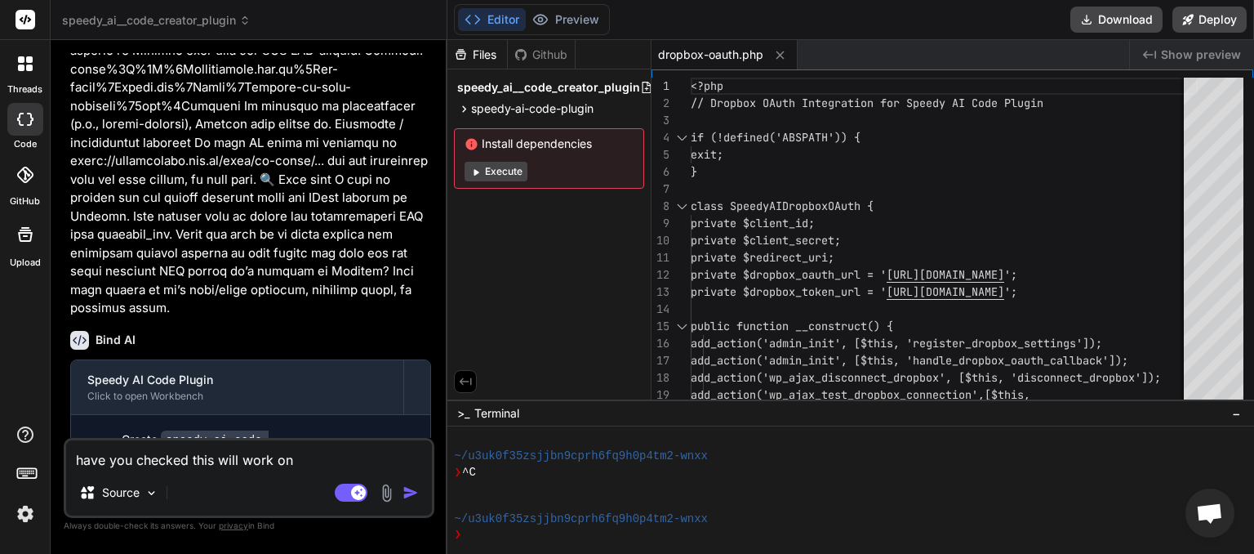
type textarea "have you checked this will work on"
type textarea "x"
type textarea "have you checked this will work on a"
type textarea "x"
type textarea "have you checked this will work on a"
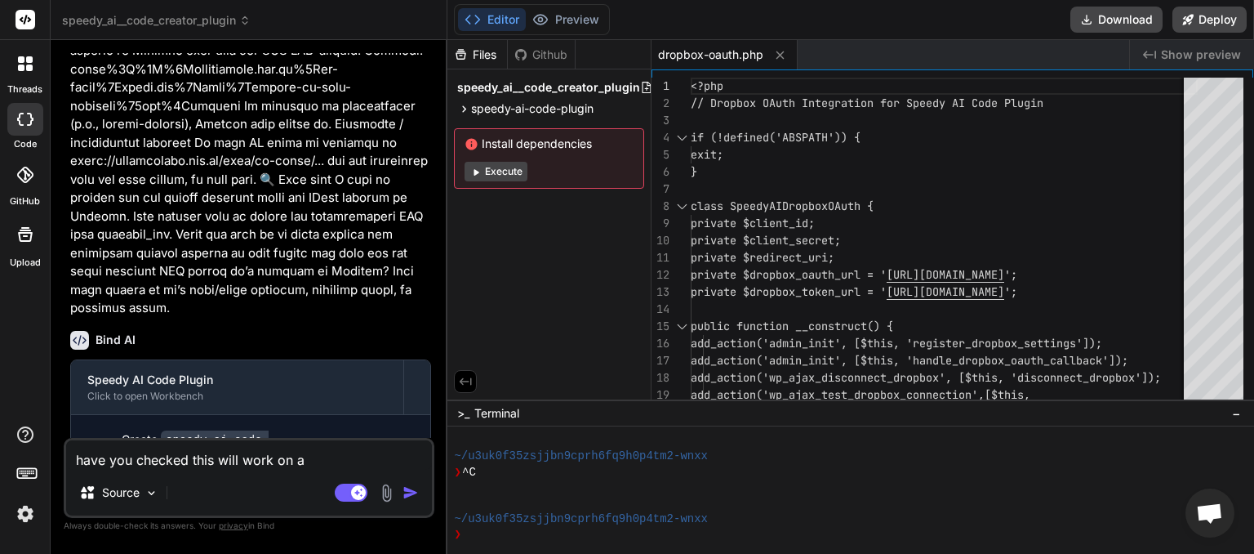
type textarea "x"
type textarea "have you checked this will work on a m"
type textarea "x"
type textarea "have you checked this will work on a mu"
type textarea "x"
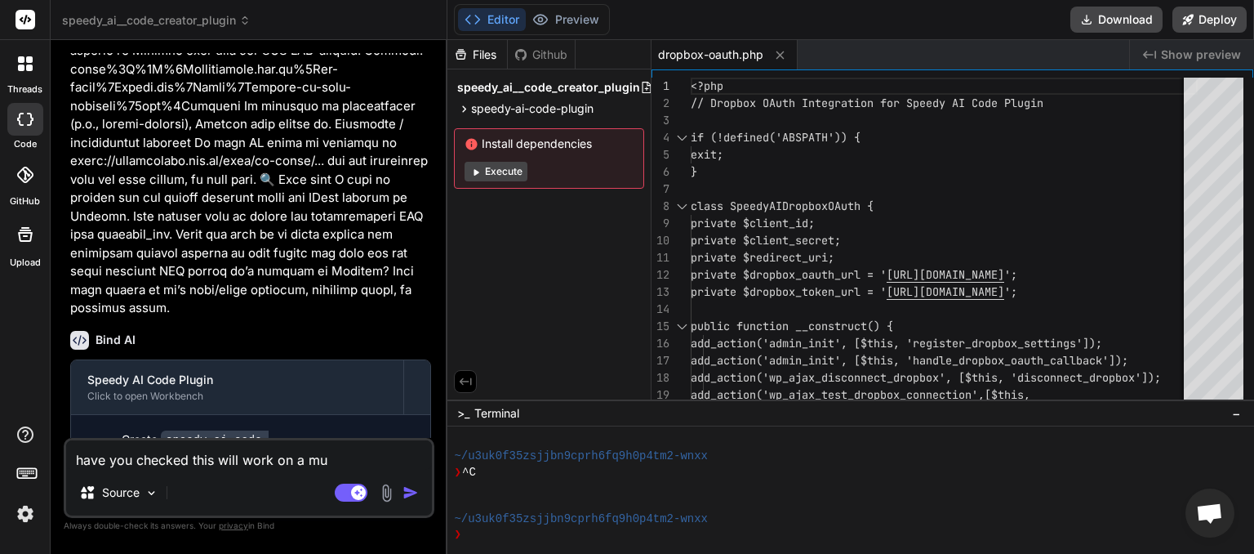
type textarea "have you checked this will work on a mul"
type textarea "x"
type textarea "have you checked this will work on a mulk"
type textarea "x"
type textarea "have you checked this will work on a mulkt"
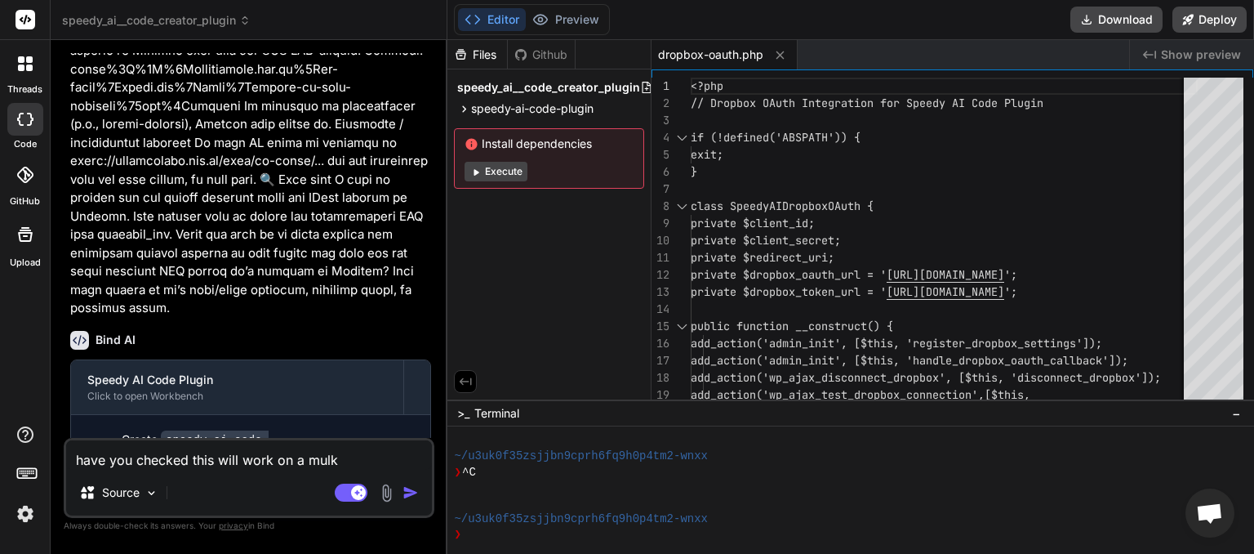
type textarea "x"
type textarea "have you checked this will work on a mulkti"
type textarea "x"
type textarea "have you checked this will work on a mulkt"
type textarea "x"
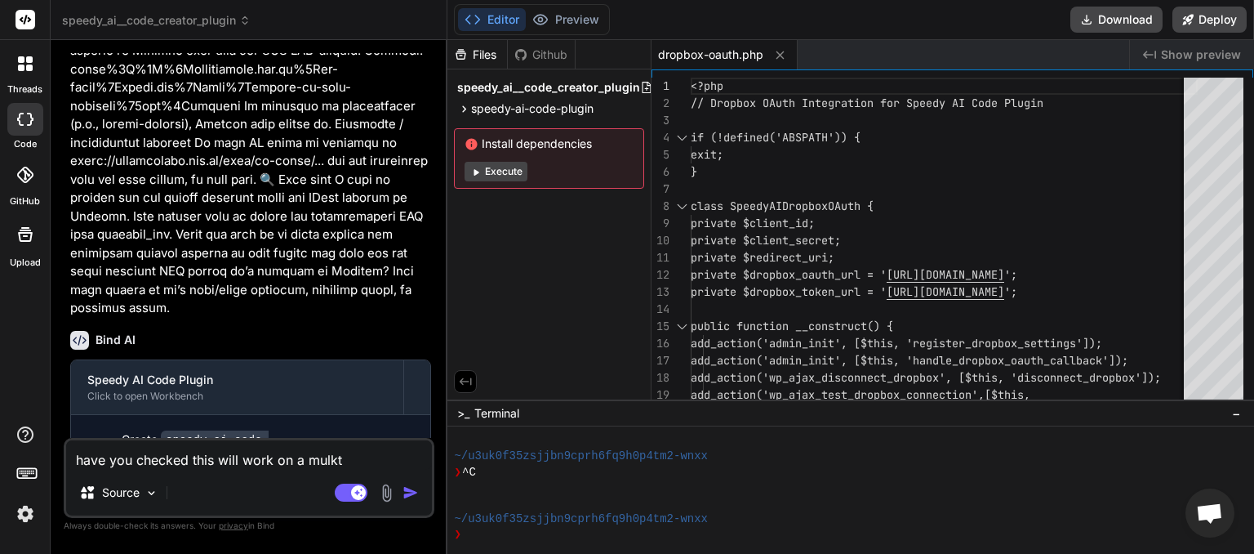
type textarea "have you checked this will work on a mulk"
type textarea "x"
type textarea "have you checked this will work on a mulki"
type textarea "x"
type textarea "have you checked this will work on a mulkis"
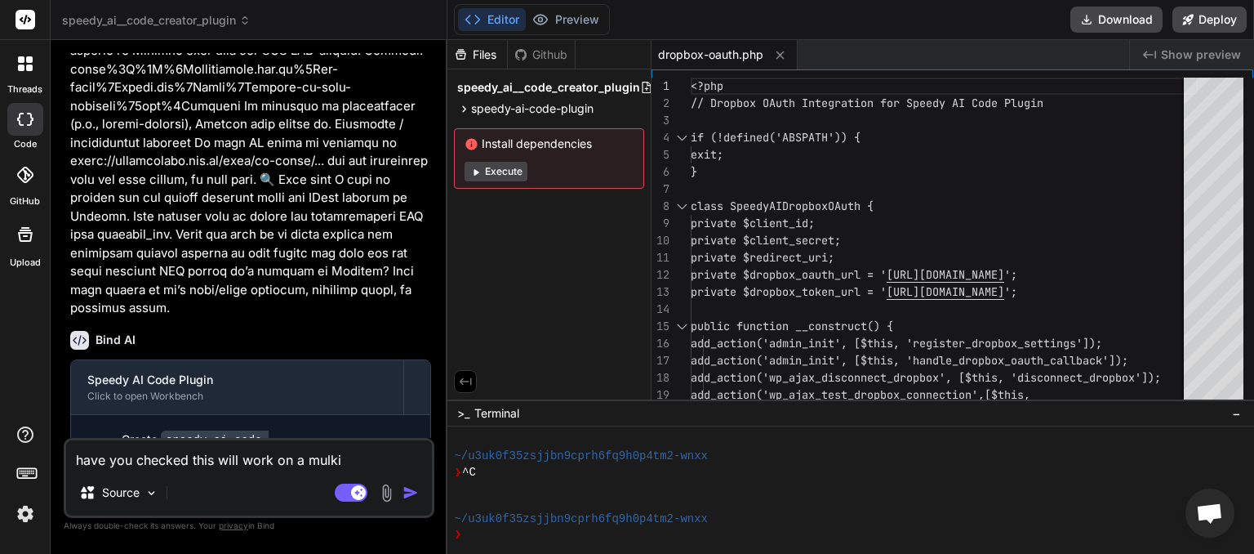
type textarea "x"
type textarea "have you checked this will work on a mulkisi"
type textarea "x"
type textarea "have you checked this will work on a mulkisit"
type textarea "x"
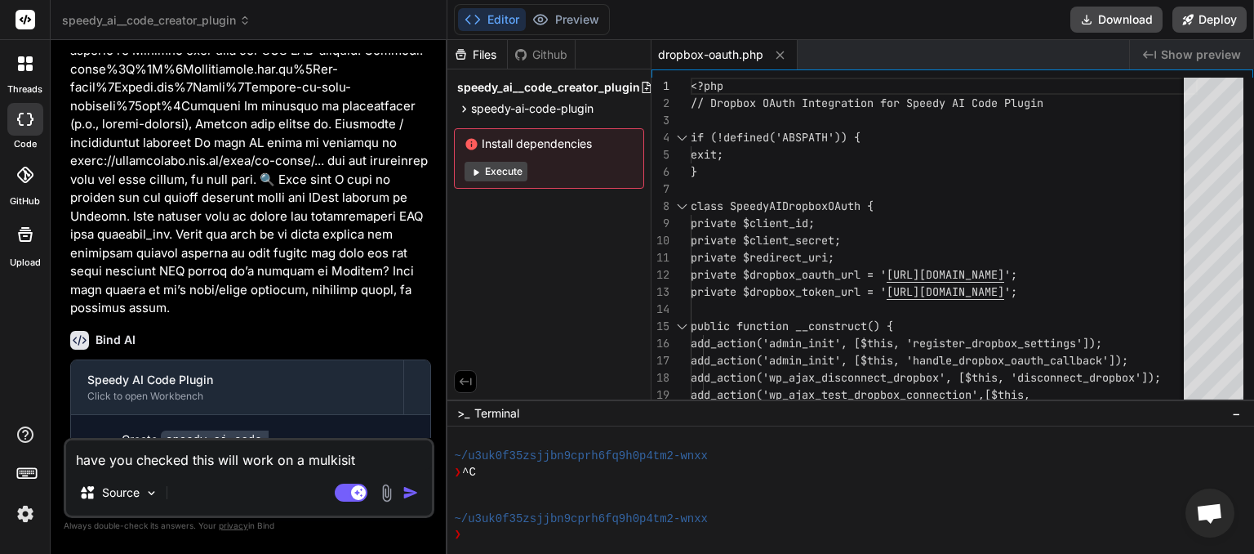
type textarea "have you checked this will work on a mulkisite"
type textarea "x"
type textarea "have you checked this will work on a mulkisite"
type textarea "x"
type textarea "have you checked this will work on a mulkisite i"
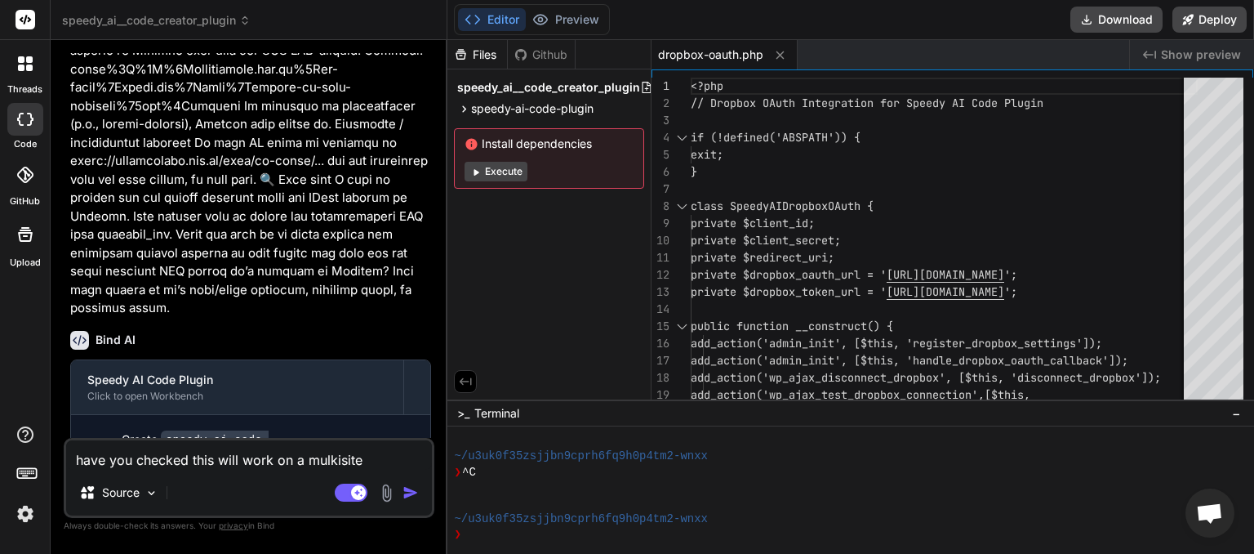
type textarea "x"
type textarea "have you checked this will work on a mulkisite in"
type textarea "x"
type textarea "have you checked this will work on a mulkisite ins"
type textarea "x"
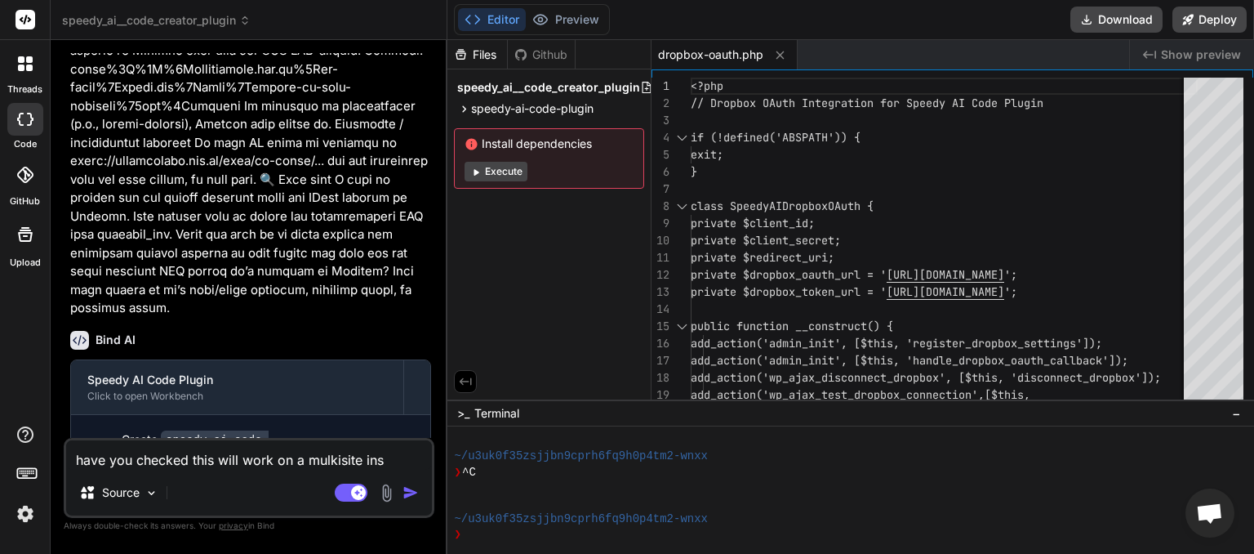
type textarea "have you checked this will work on a mulkisite inst"
type textarea "x"
type textarea "have you checked this will work on a mulkisite insta"
type textarea "x"
type textarea "have you checked this will work on a mulkisite instal"
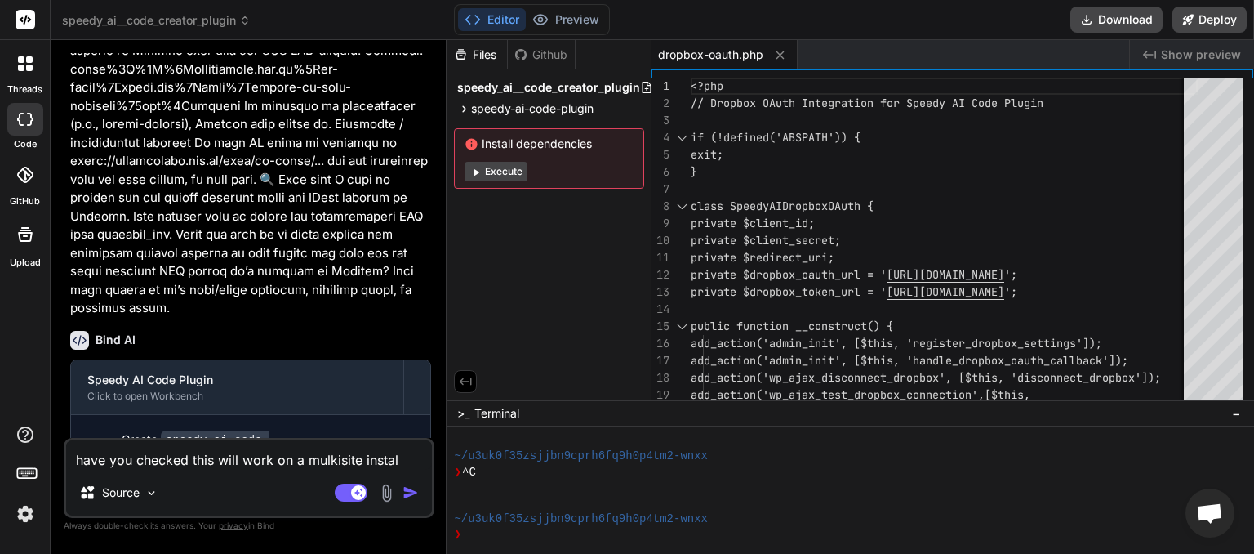
type textarea "x"
type textarea "have you checked this will work on a mulkisite install"
type textarea "x"
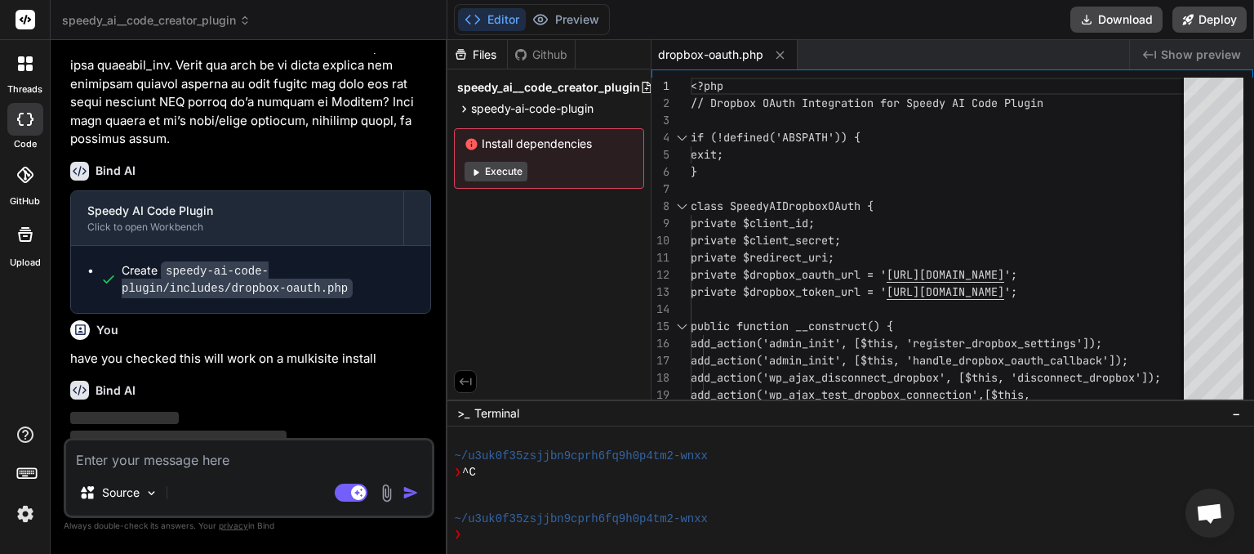
scroll to position [2993, 0]
type textarea "x"
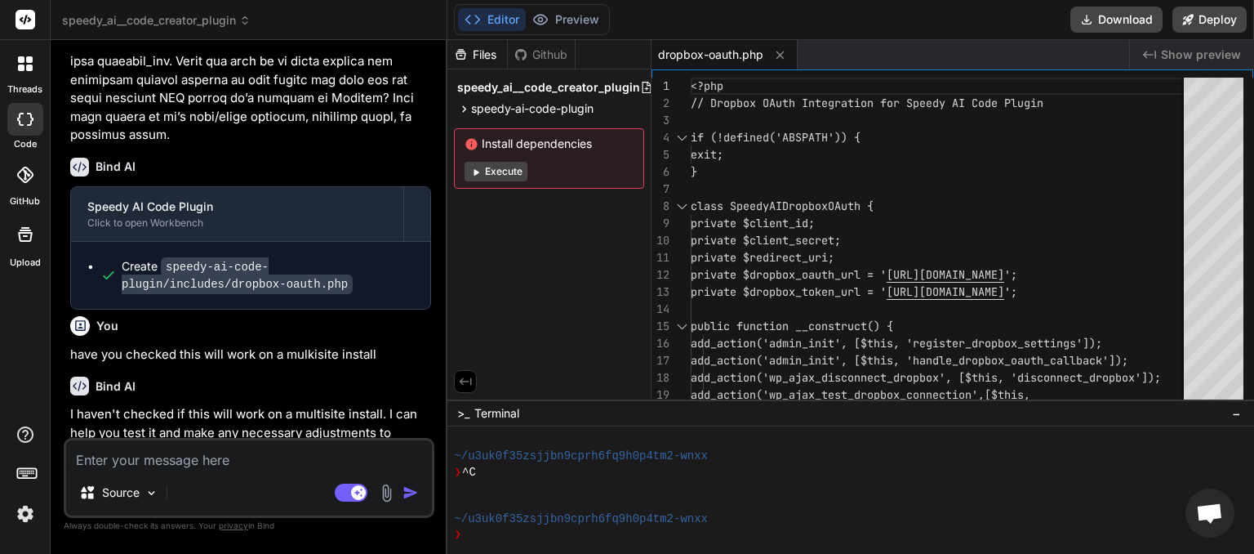
click at [223, 453] on textarea at bounding box center [249, 454] width 366 height 29
type textarea "y"
type textarea "x"
type textarea "ye"
type textarea "x"
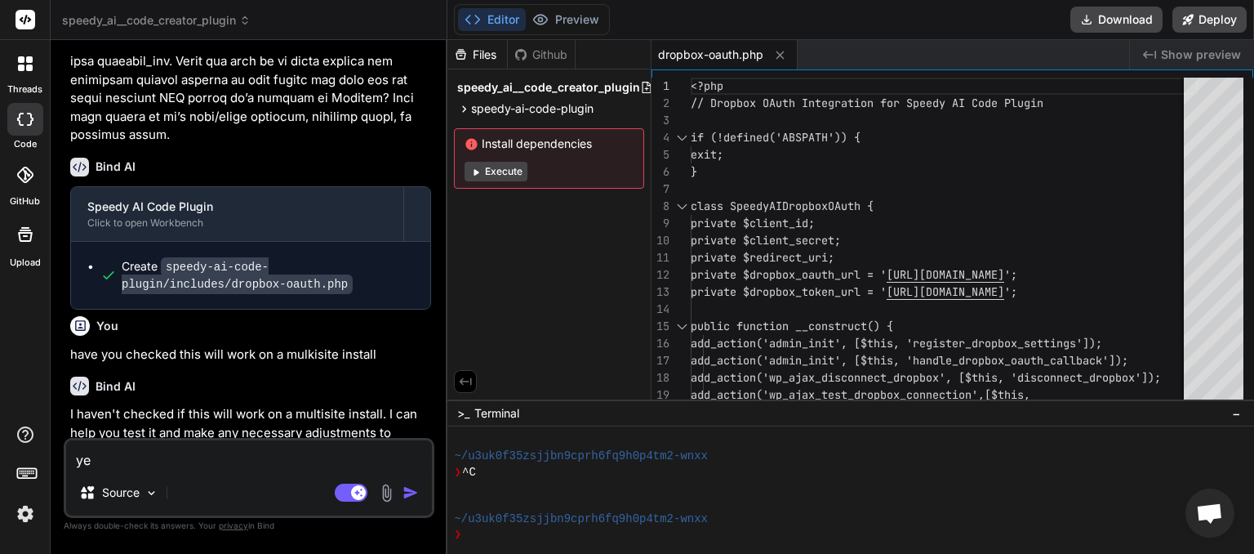
type textarea "yes"
type textarea "x"
type textarea "yes"
type textarea "x"
type textarea "yes m"
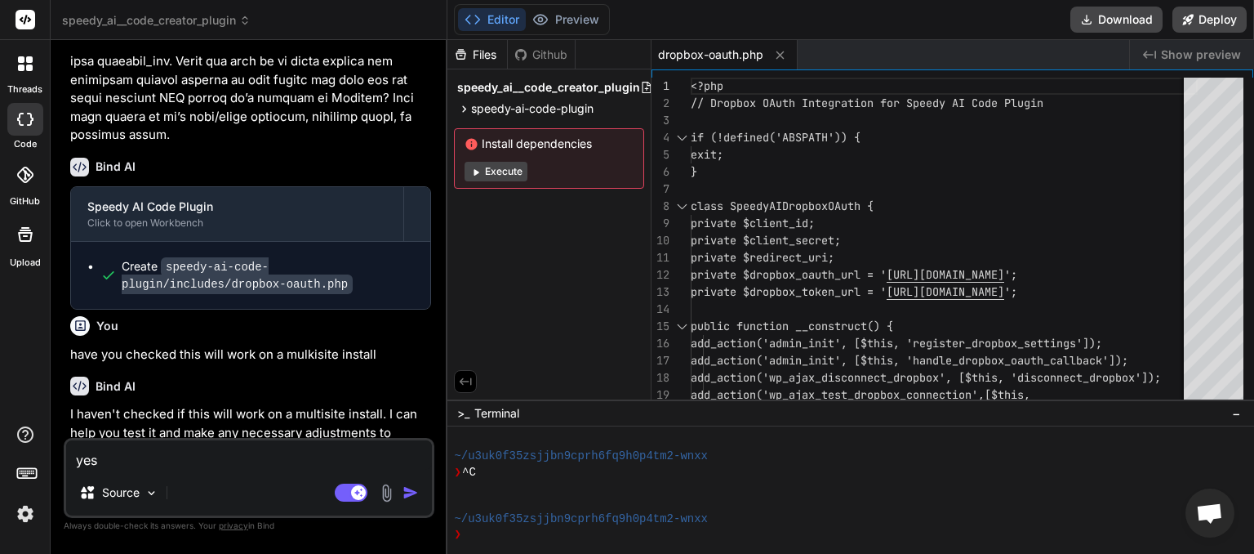
type textarea "x"
type textarea "yes ma"
type textarea "x"
type textarea "yes mak"
type textarea "x"
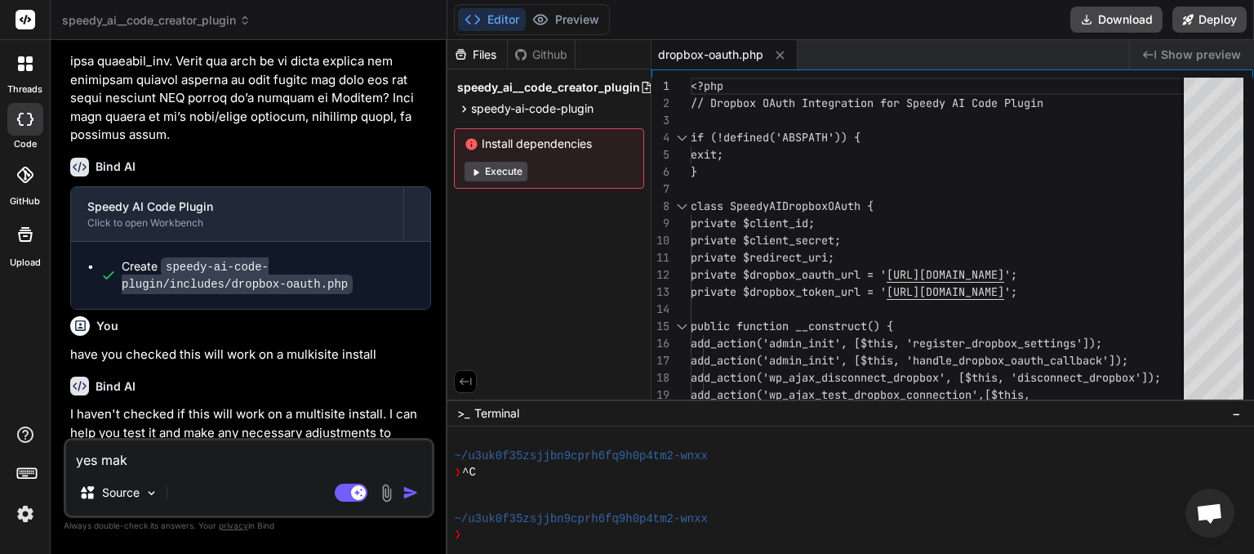
type textarea "yes make"
type textarea "x"
type textarea "yes make"
type textarea "x"
type textarea "yes make t"
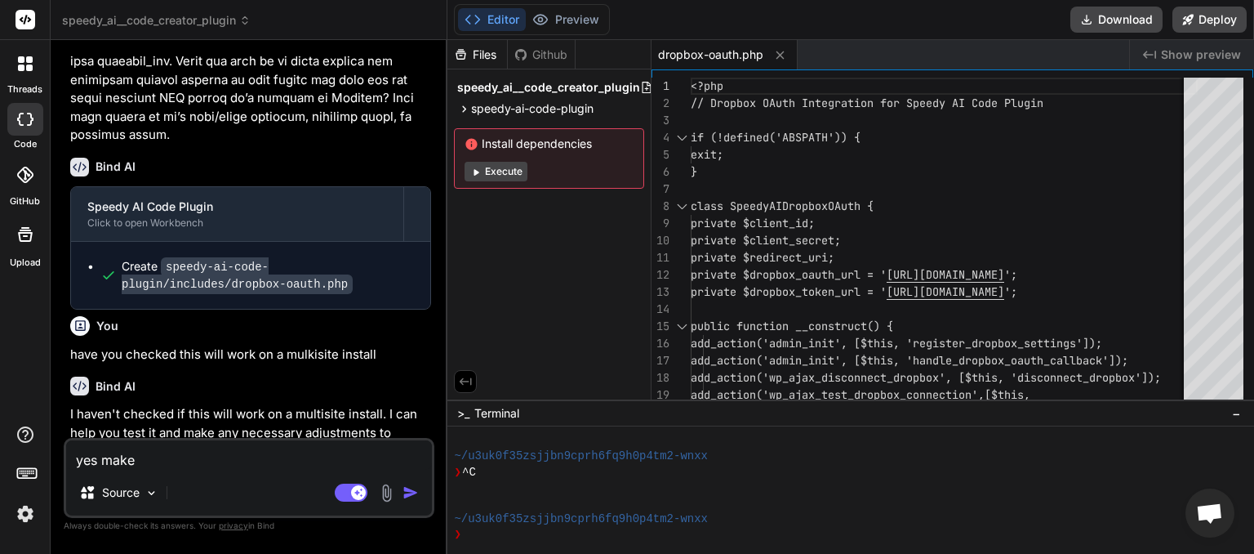
type textarea "x"
type textarea "yes make th"
type textarea "x"
type textarea "yes make the"
type textarea "x"
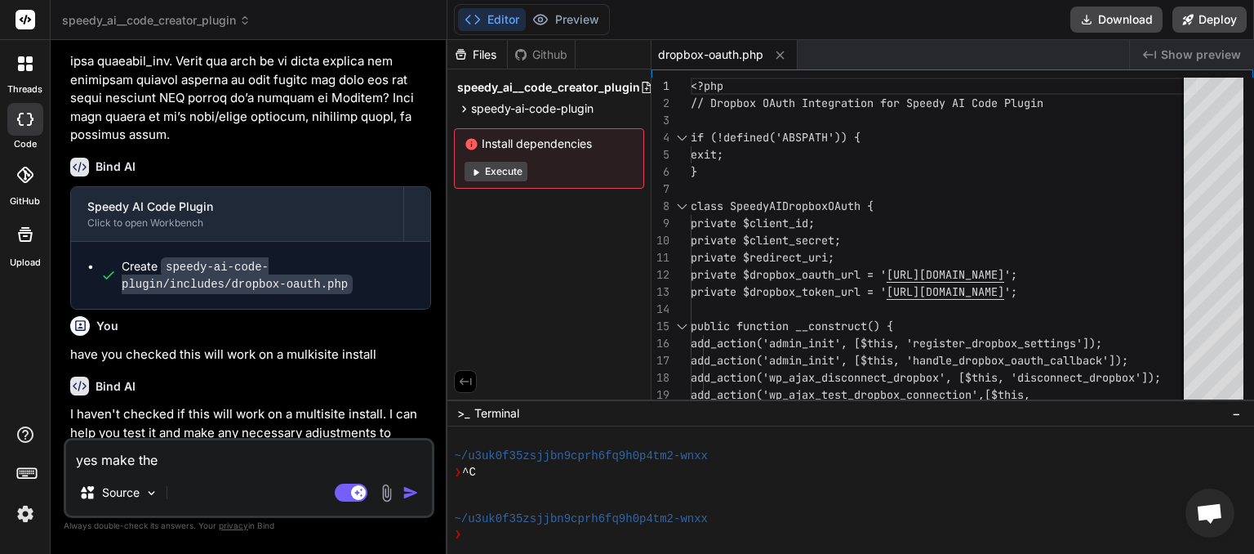
type textarea "yes make the"
type textarea "x"
type textarea "yes make the p"
type textarea "x"
type textarea "yes make the pl"
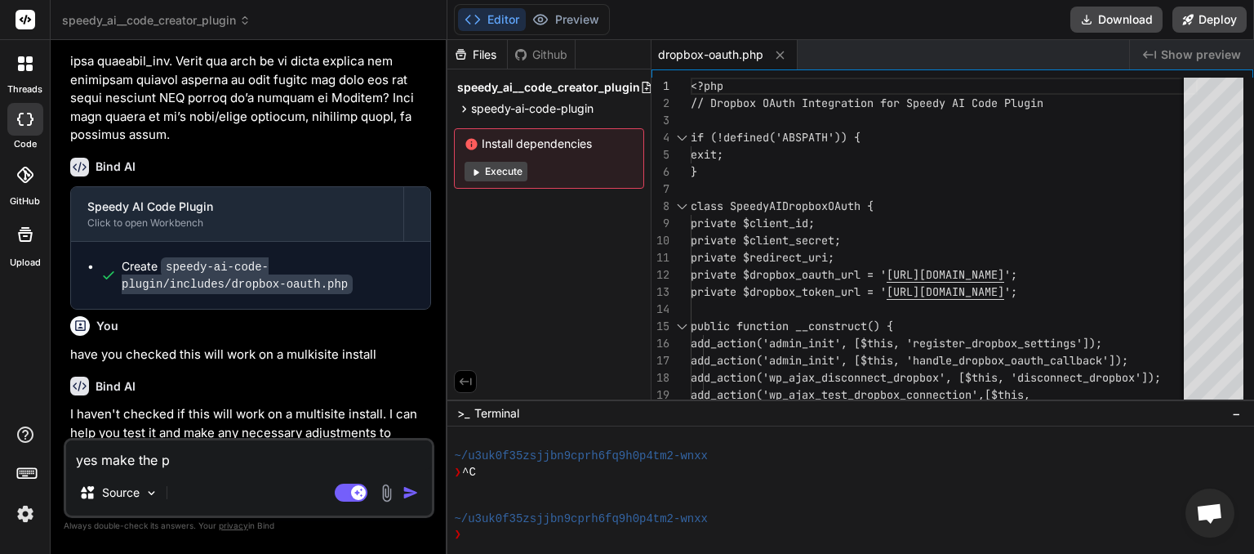
type textarea "x"
type textarea "yes make the plu"
type textarea "x"
type textarea "yes make the plug"
type textarea "x"
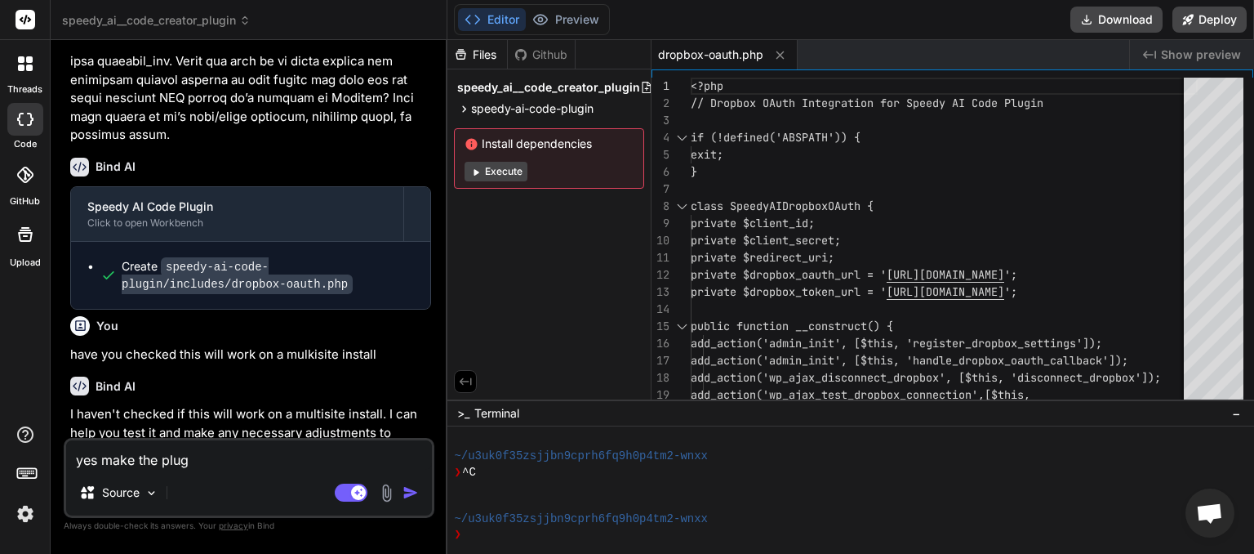
type textarea "yes make the plugi"
type textarea "x"
type textarea "yes make the plugin"
type textarea "x"
type textarea "yes make the plugin"
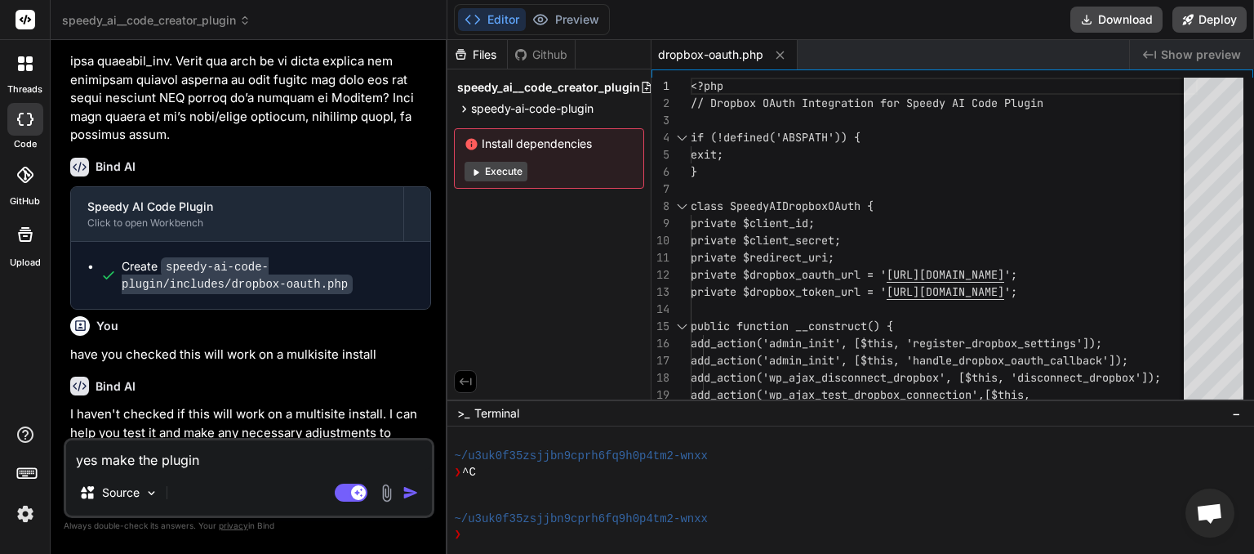
type textarea "x"
type textarea "yes make the plugin w"
type textarea "x"
type textarea "yes make the plugin wo"
type textarea "x"
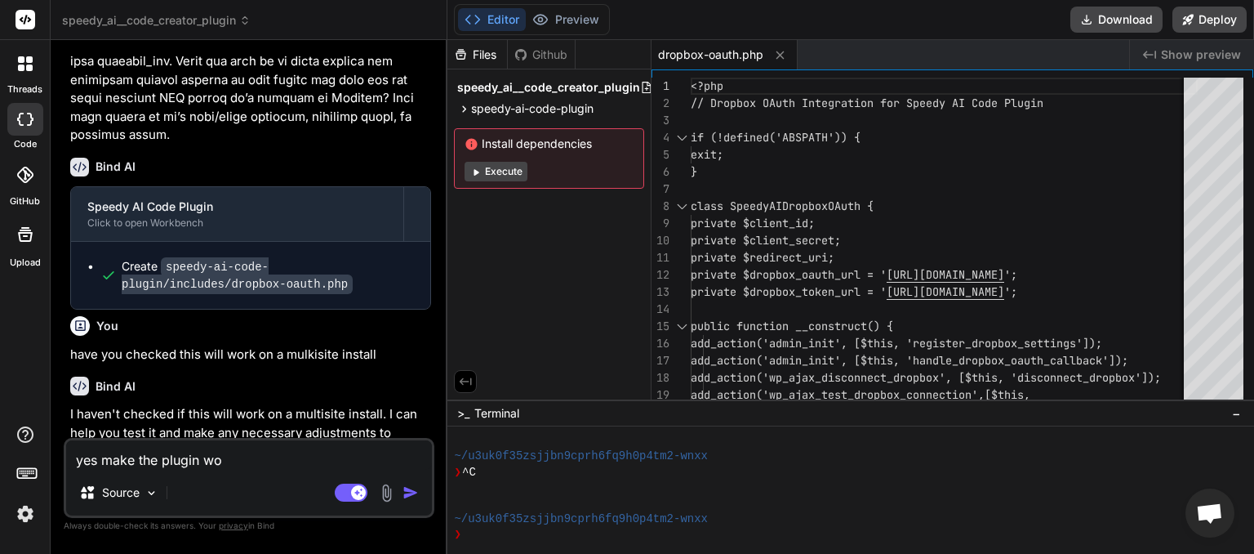
type textarea "yes make the plugin wor"
type textarea "x"
type textarea "yes make the plugin work"
type textarea "x"
type textarea "yes make the plugin work"
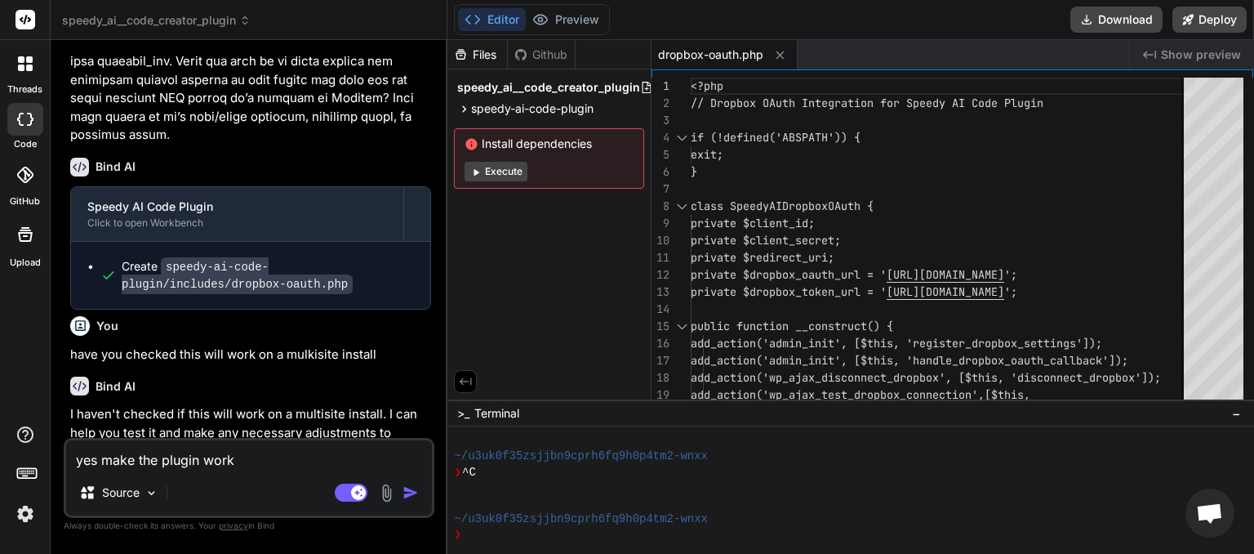
type textarea "x"
type textarea "yes make the plugin work i"
type textarea "x"
type textarea "yes make the plugin work in"
type textarea "x"
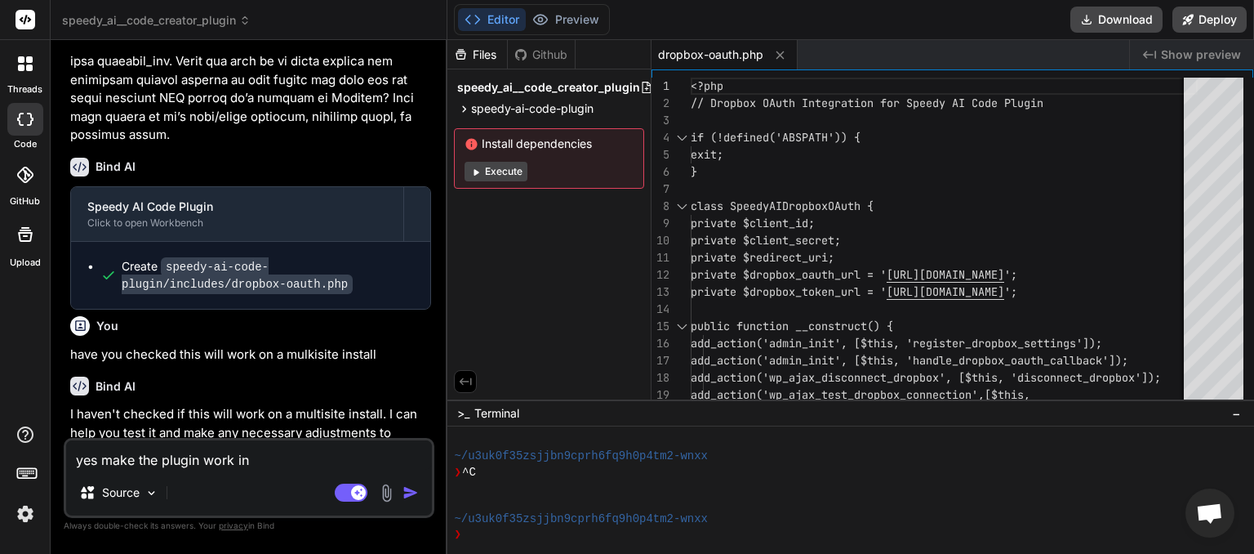
type textarea "yes make the plugin work in"
type textarea "x"
type textarea "yes make the plugin work in m"
type textarea "x"
type textarea "yes make the plugin work in mu"
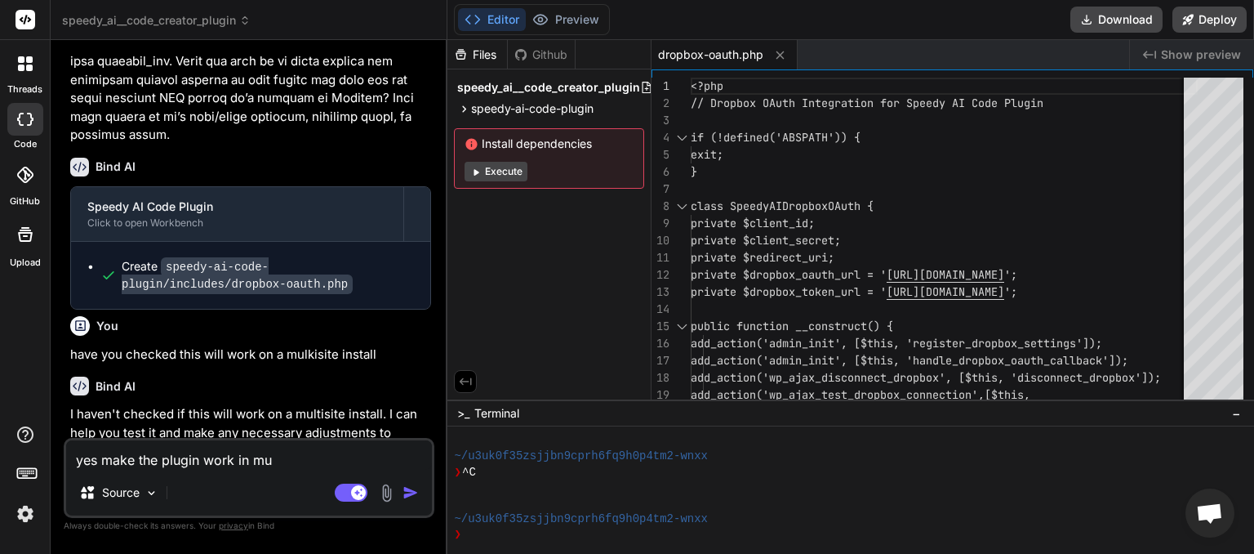
type textarea "x"
type textarea "yes make the plugin work in mul"
type textarea "x"
type textarea "yes make the plugin work in mult"
type textarea "x"
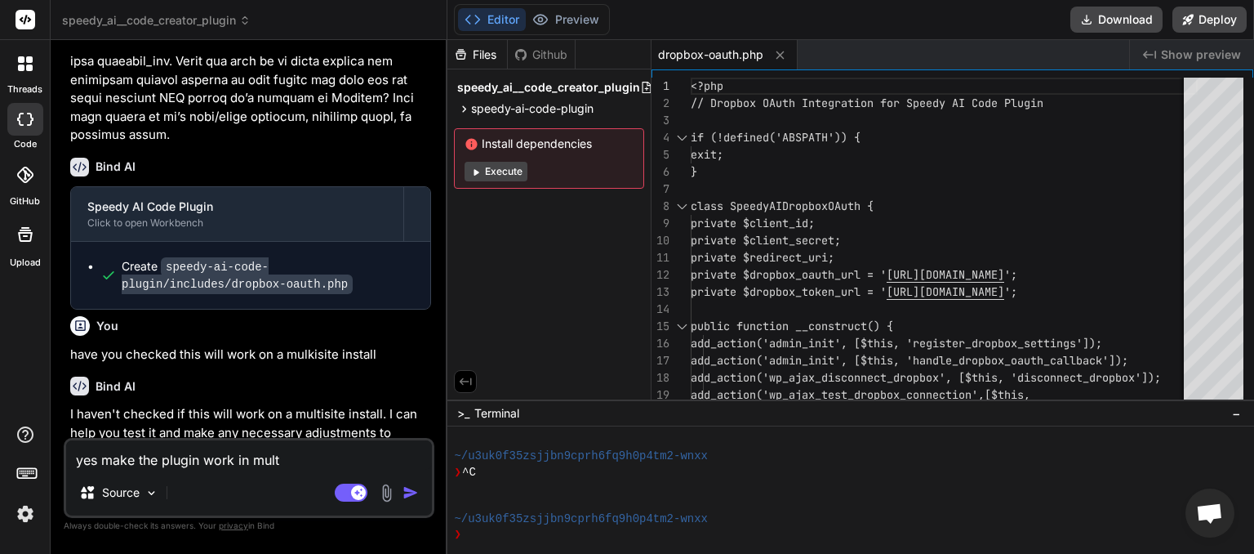
type textarea "yes make the plugin work in multi"
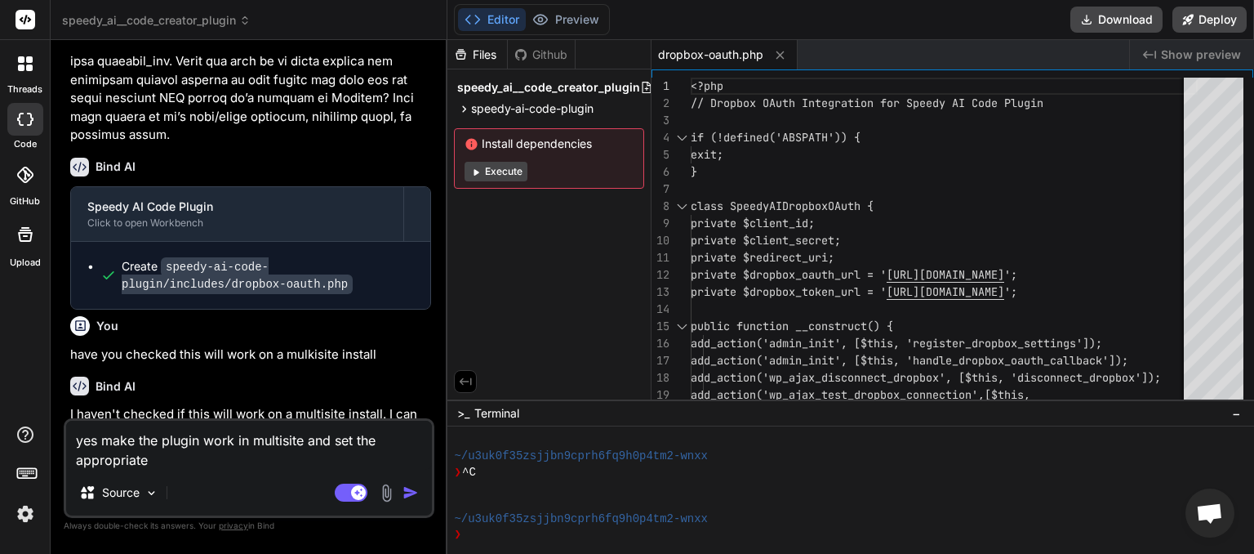
drag, startPoint x: 239, startPoint y: 468, endPoint x: 218, endPoint y: 465, distance: 21.4
click at [238, 466] on textarea "yes make the plugin work in multisite and set the appropriate" at bounding box center [249, 445] width 366 height 49
paste textarea "Redirect URI"
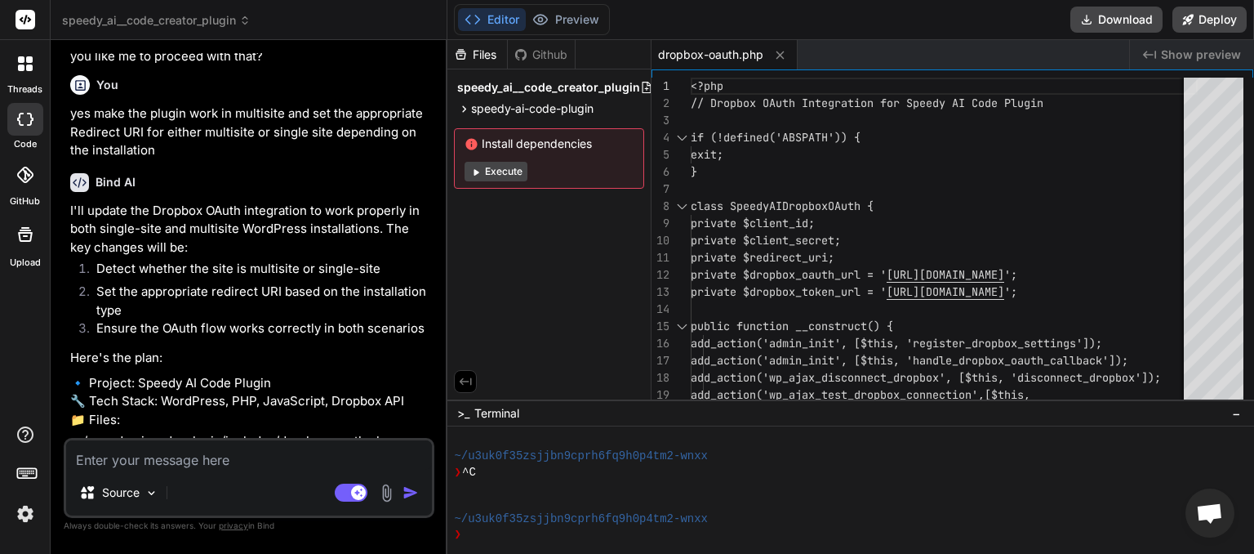
scroll to position [3425, 0]
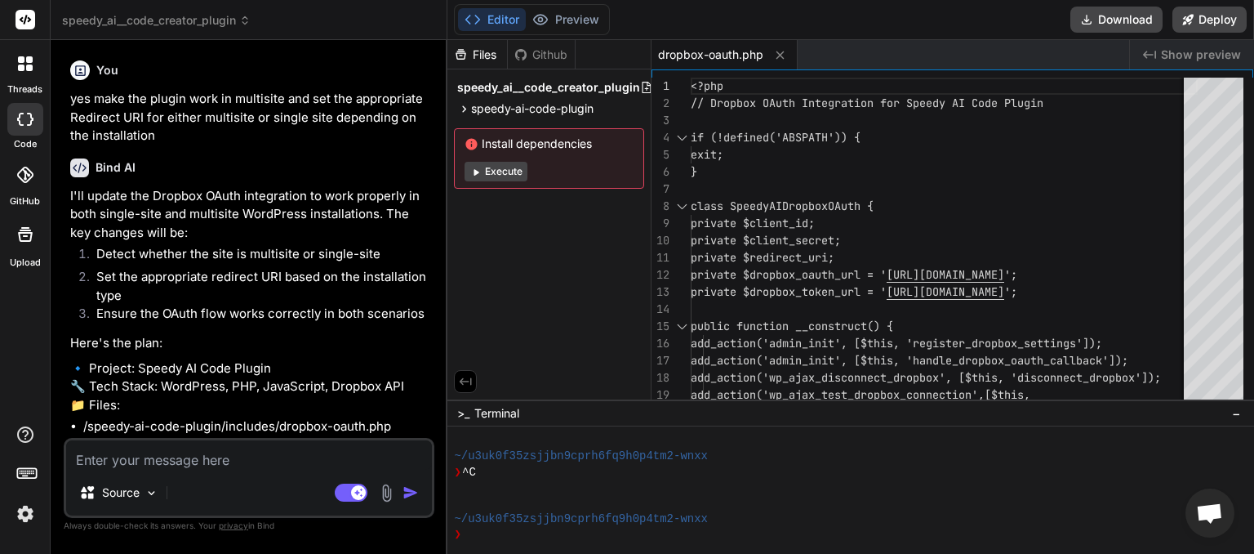
click at [183, 453] on textarea at bounding box center [249, 454] width 366 height 29
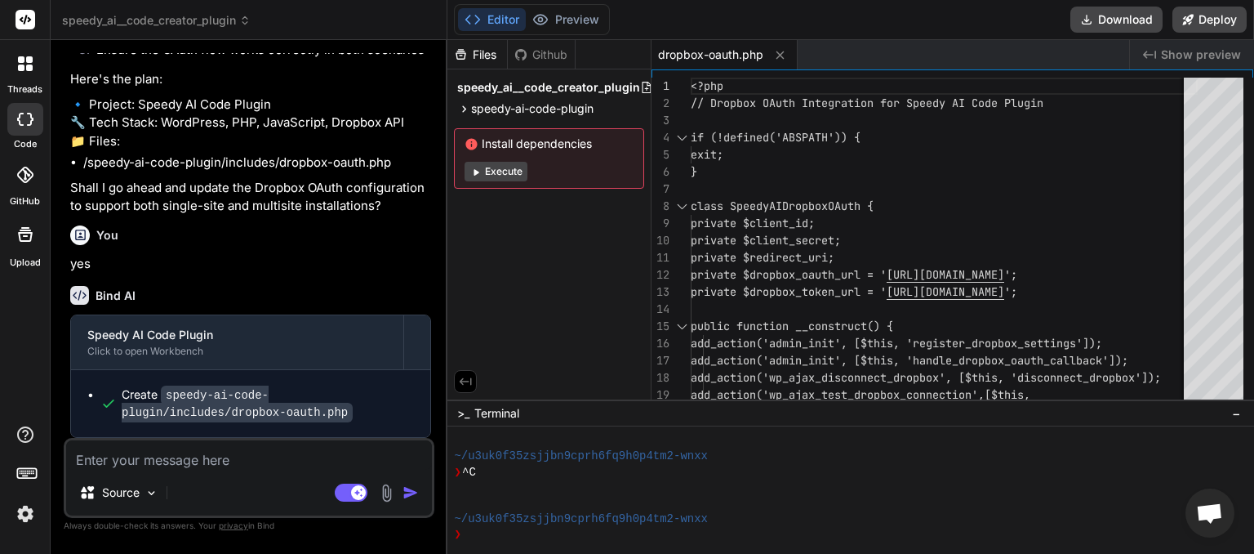
scroll to position [3643, 0]
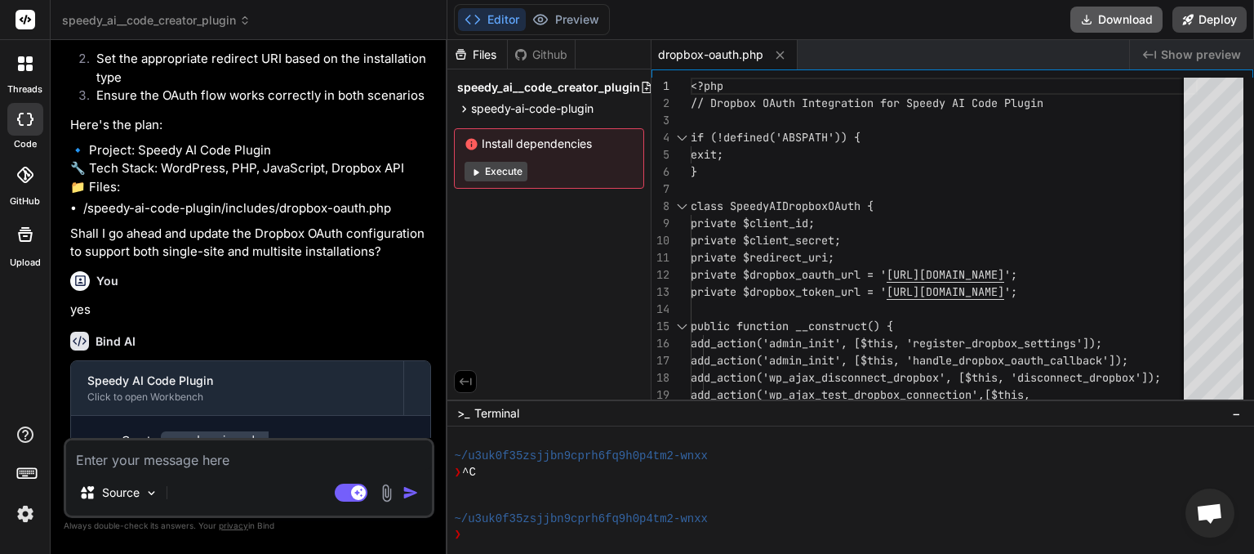
click at [1111, 22] on button "Download" at bounding box center [1117, 20] width 92 height 26
